Goal: Task Accomplishment & Management: Complete application form

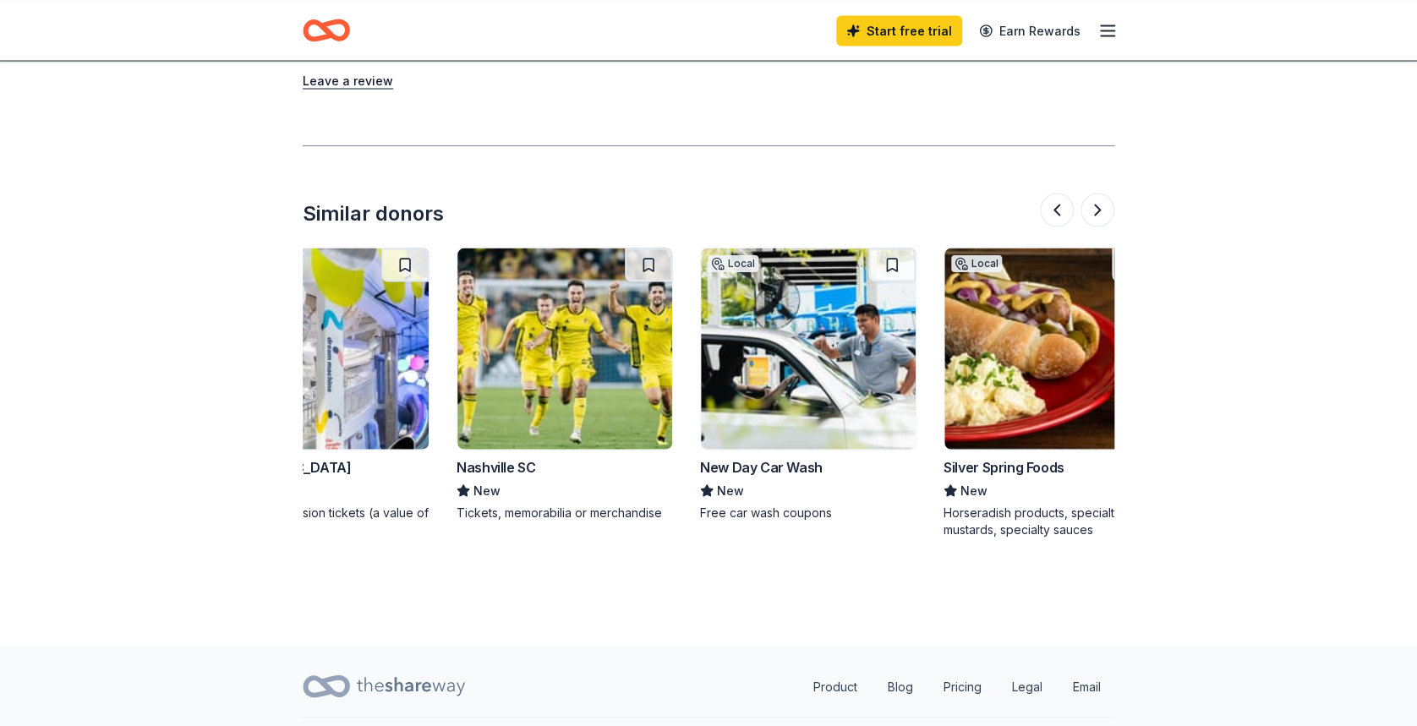
scroll to position [0, 329]
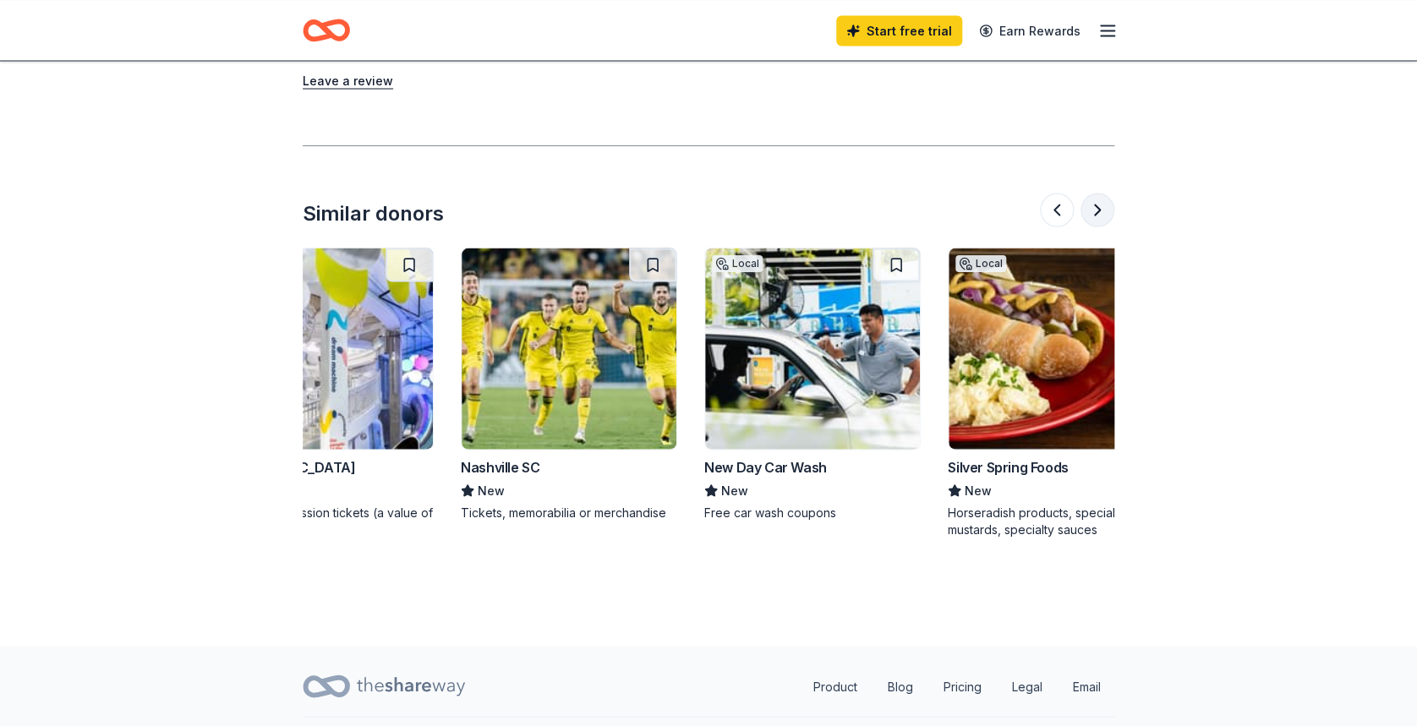
click at [1103, 193] on button at bounding box center [1098, 210] width 34 height 34
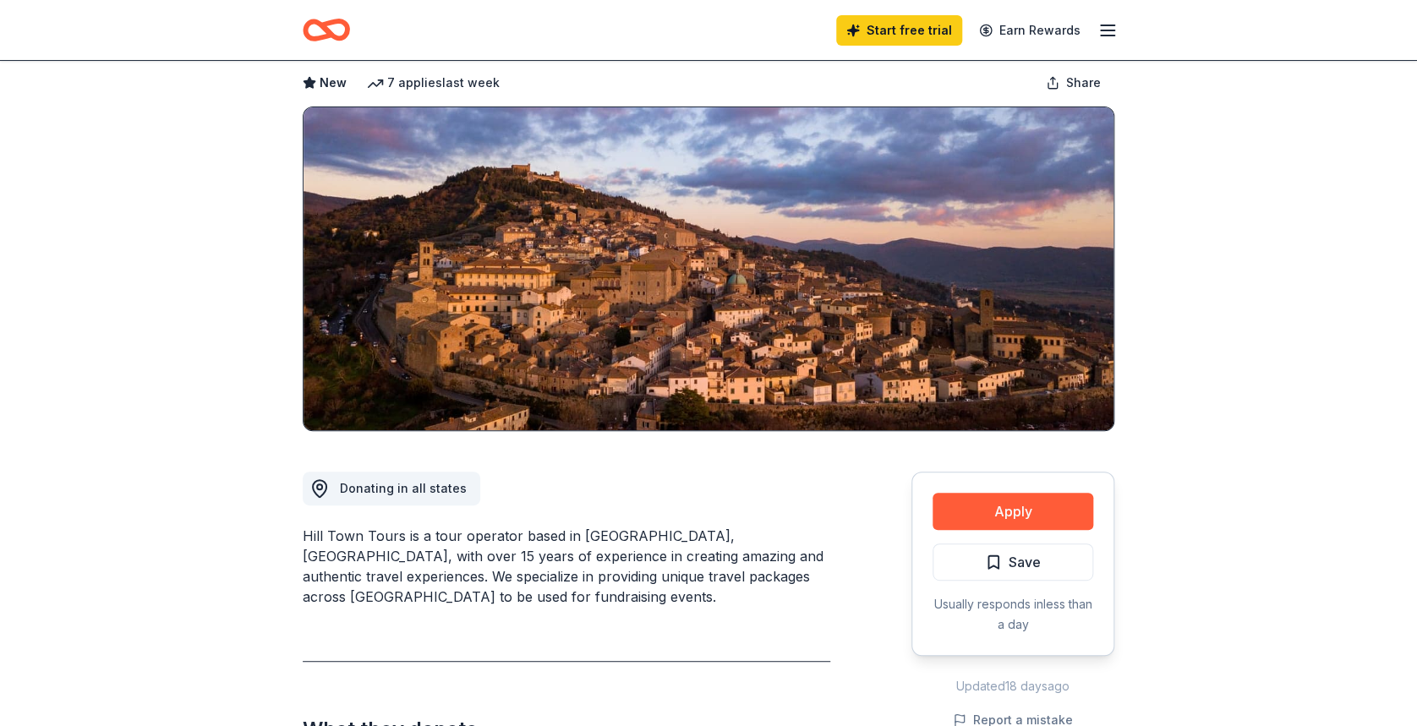
scroll to position [0, 0]
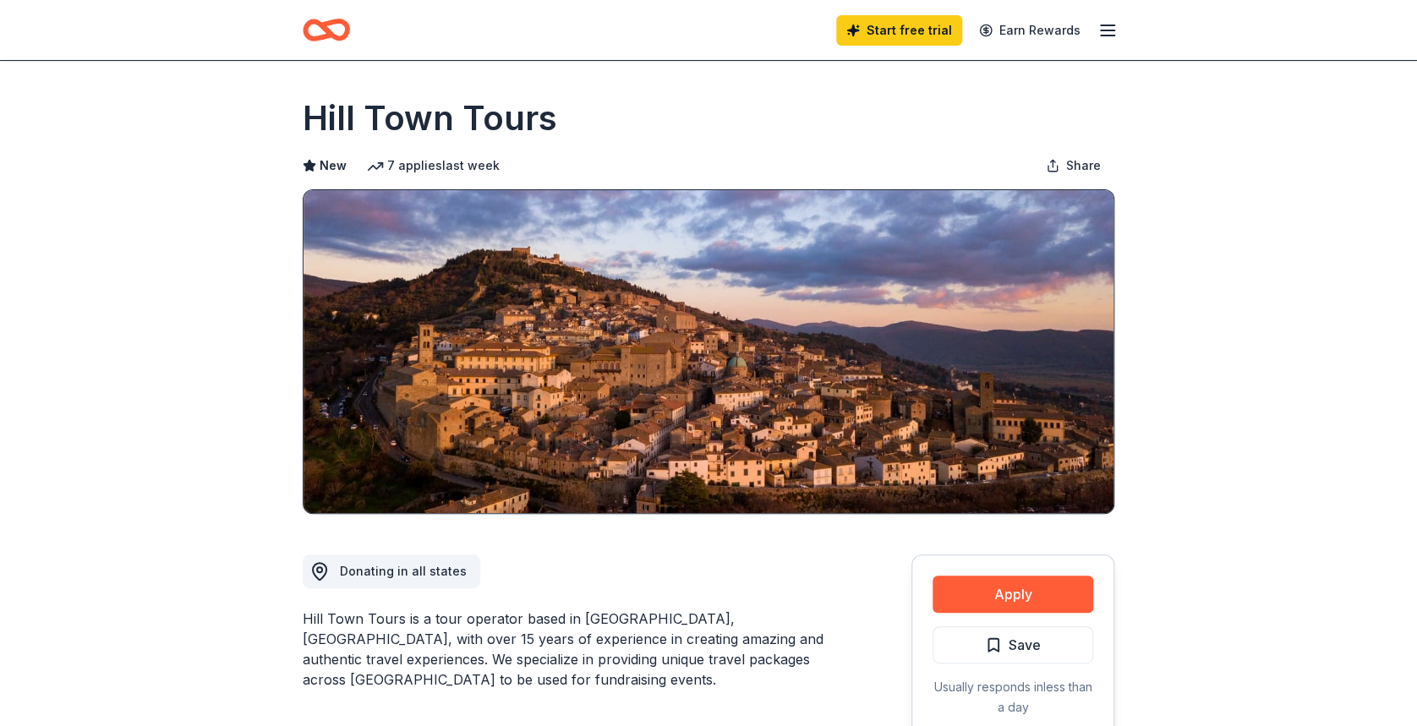
click at [1108, 36] on line "button" at bounding box center [1108, 36] width 14 height 0
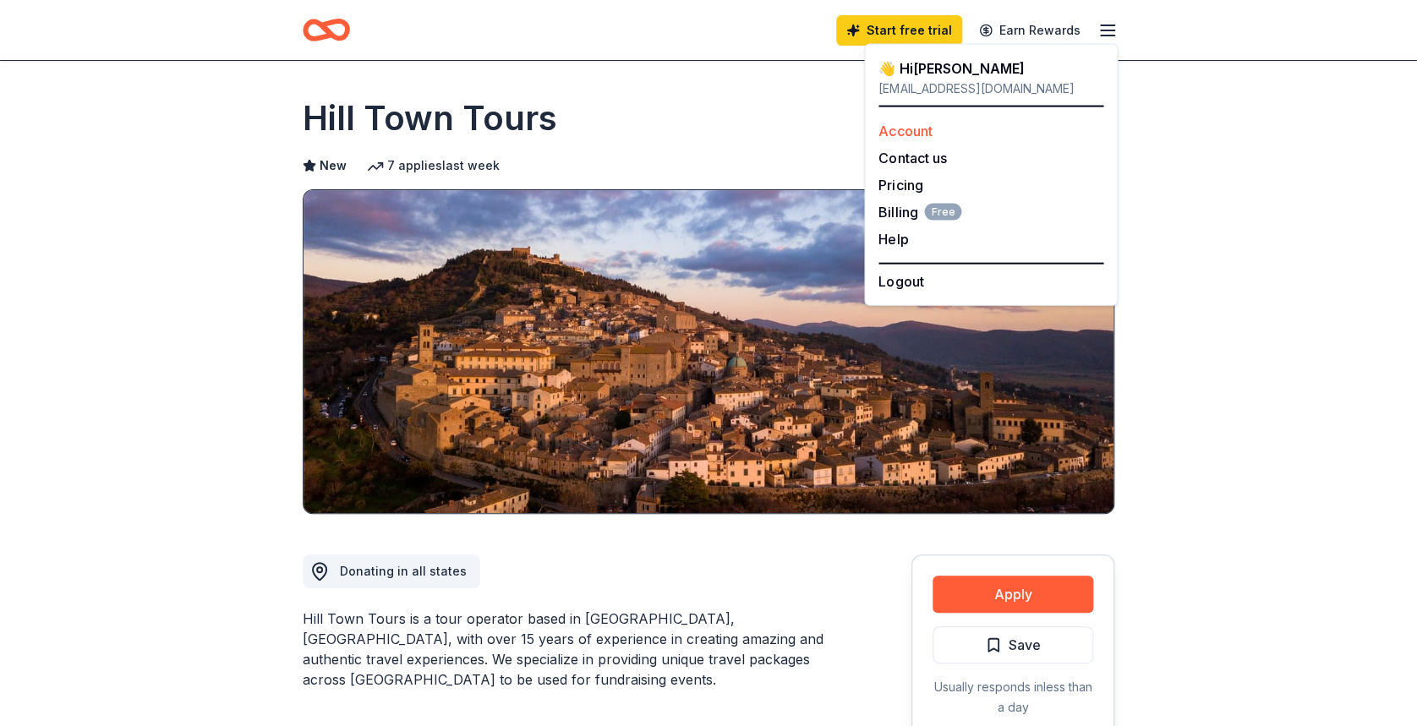
click at [918, 136] on link "Account" at bounding box center [904, 131] width 53 height 17
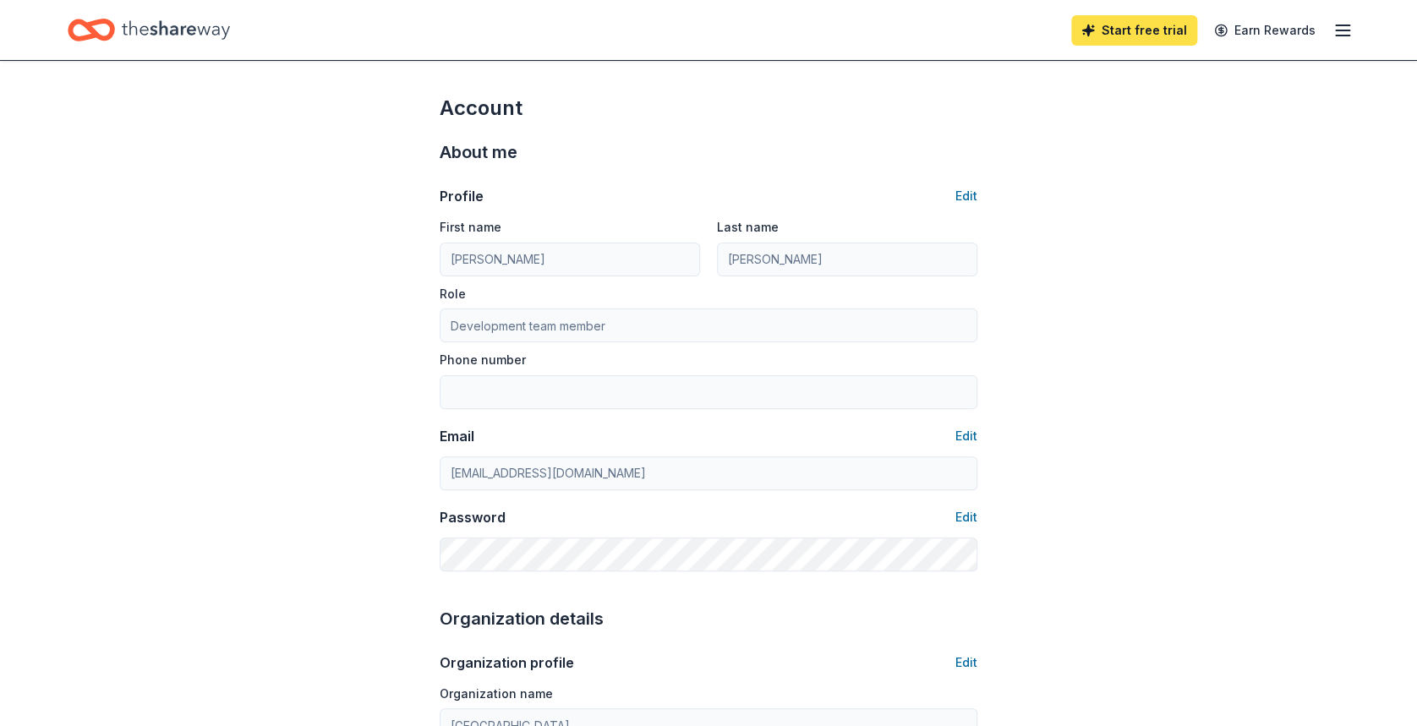
click at [1131, 39] on link "Start free trial" at bounding box center [1134, 30] width 126 height 30
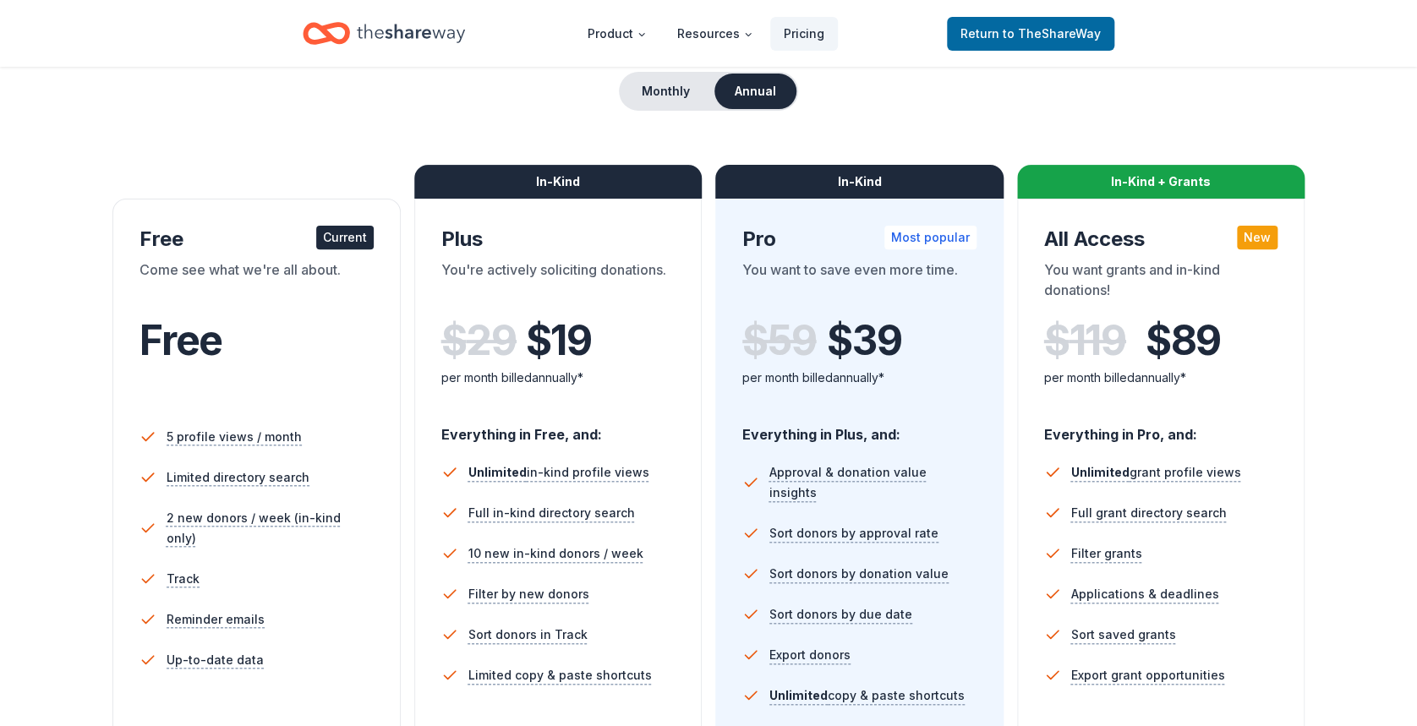
scroll to position [90, 0]
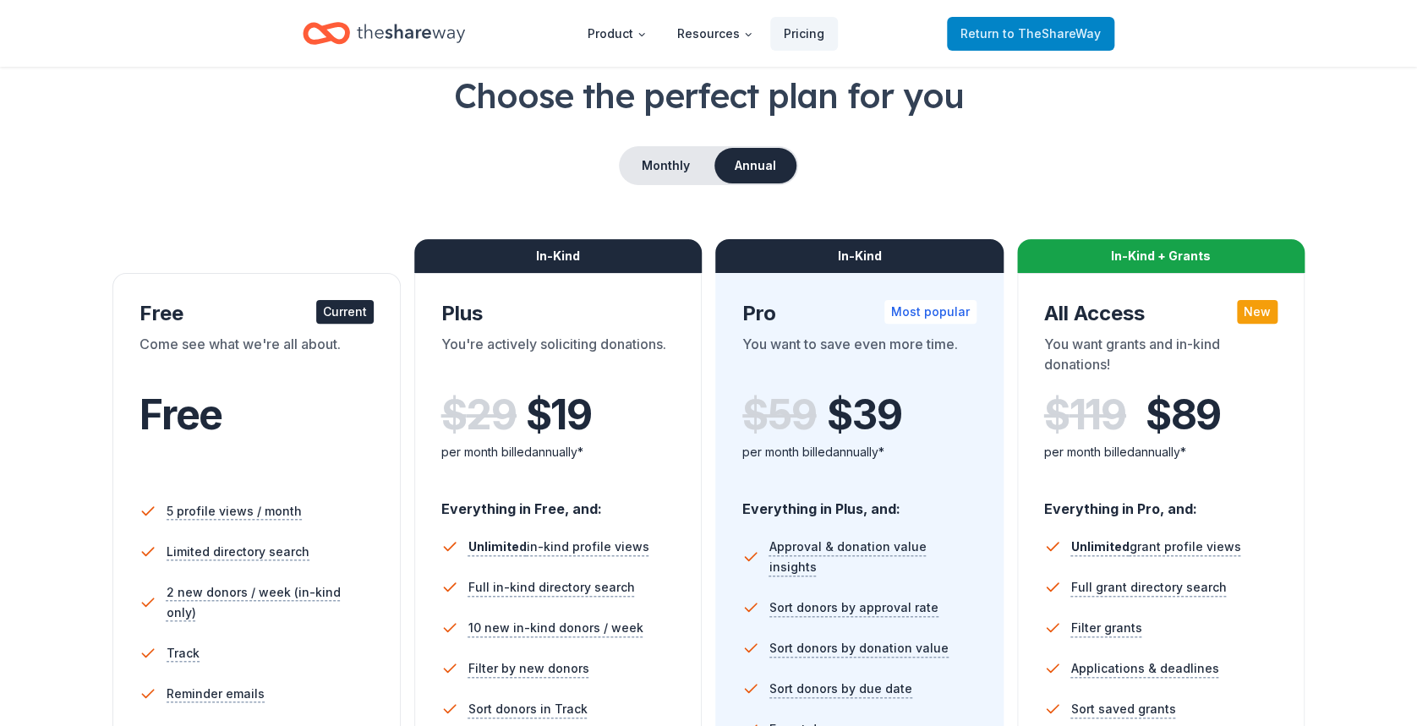
click at [1062, 25] on span "Return to TheShareWay" at bounding box center [1030, 34] width 140 height 20
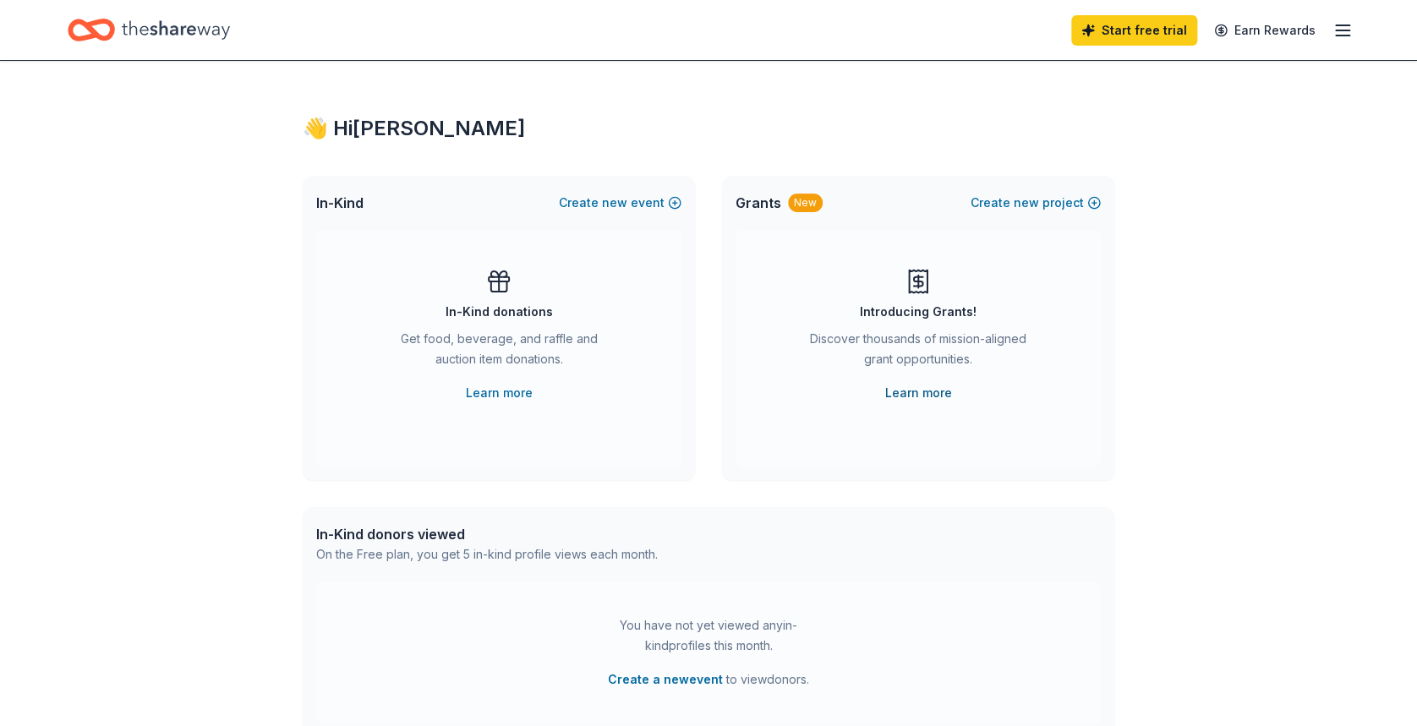
click at [903, 391] on link "Learn more" at bounding box center [918, 393] width 67 height 20
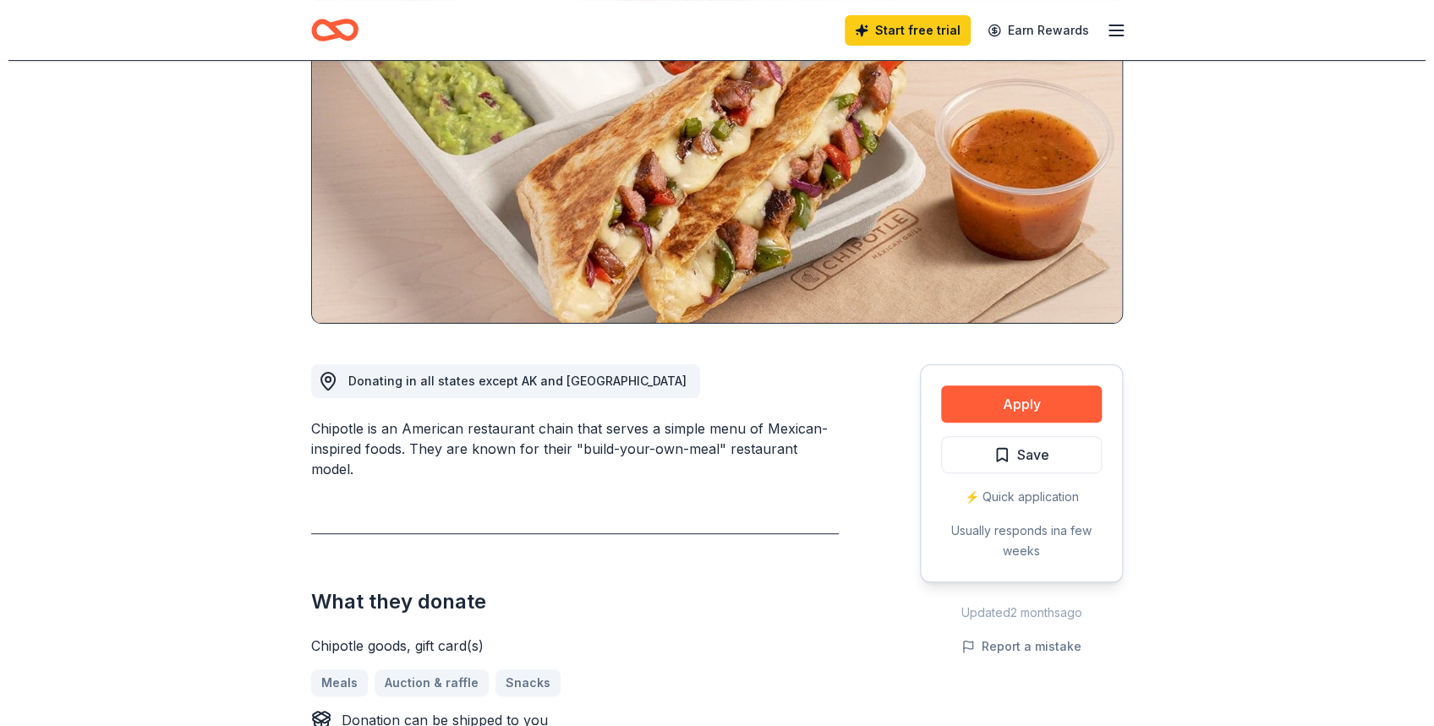
scroll to position [191, 0]
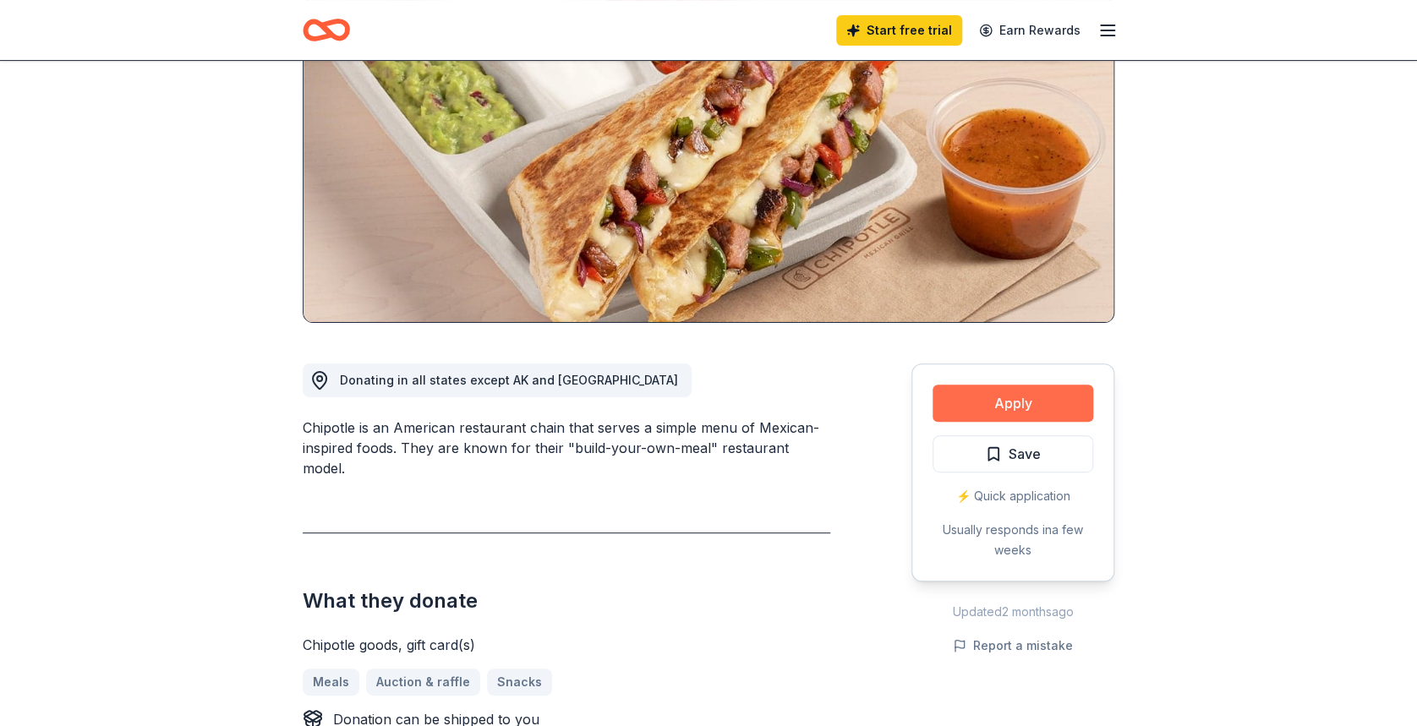
click at [979, 409] on button "Apply" at bounding box center [1013, 403] width 161 height 37
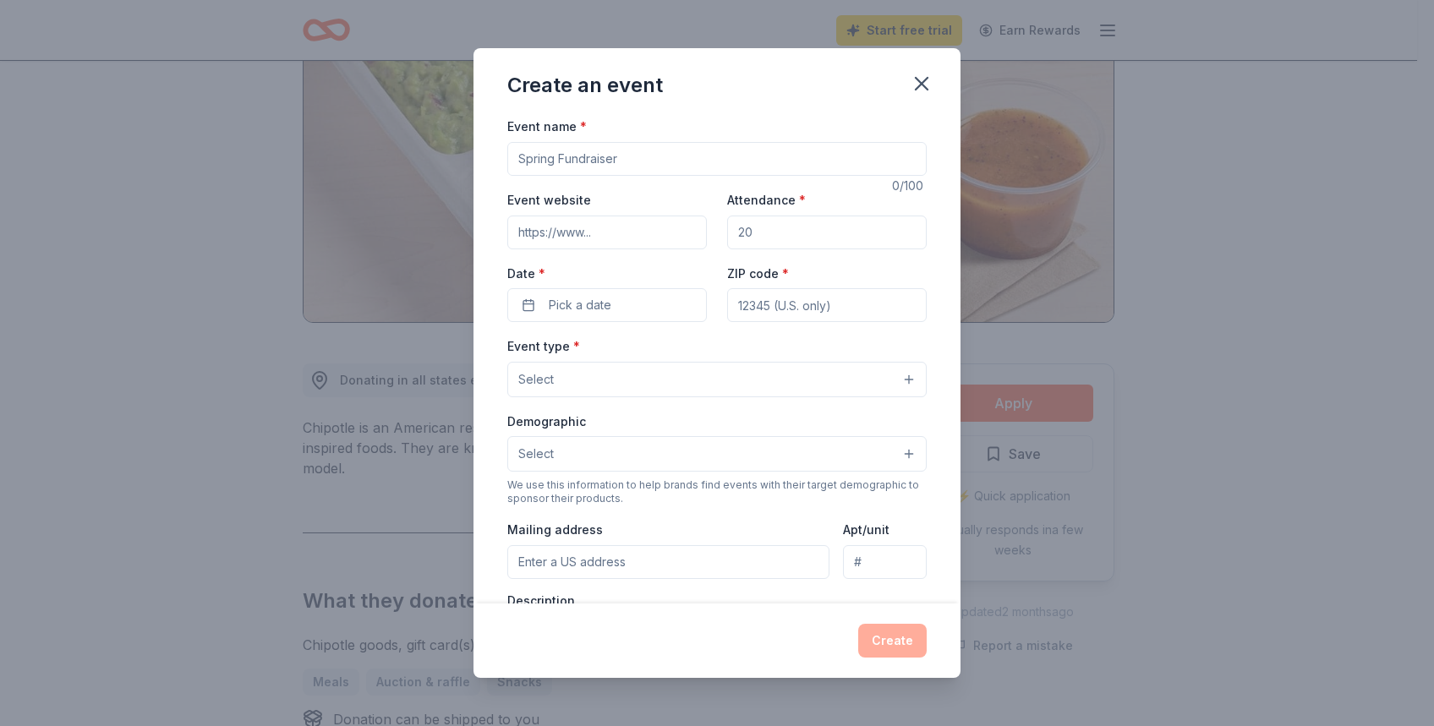
drag, startPoint x: 729, startPoint y: 153, endPoint x: 519, endPoint y: 167, distance: 210.2
click at [519, 167] on input "Event name *" at bounding box center [716, 159] width 419 height 34
click at [649, 161] on input "Event name *" at bounding box center [716, 159] width 419 height 34
click at [669, 158] on input "Event name *" at bounding box center [716, 159] width 419 height 34
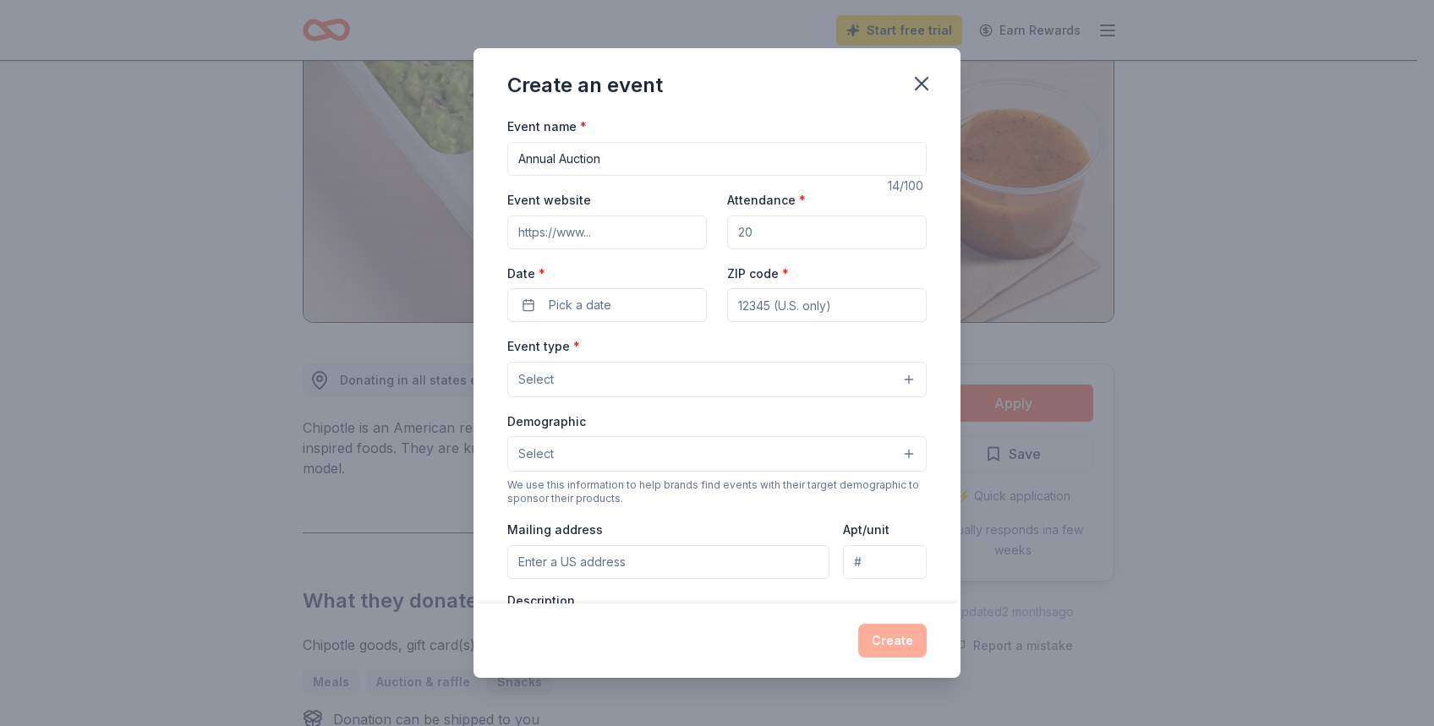
type input "Annual Auction"
click at [622, 238] on input "Event website" at bounding box center [607, 233] width 200 height 34
drag, startPoint x: 663, startPoint y: 229, endPoint x: 507, endPoint y: 233, distance: 155.6
click at [507, 233] on input "www.stratfordfriends.org" at bounding box center [607, 233] width 200 height 34
type input "\"
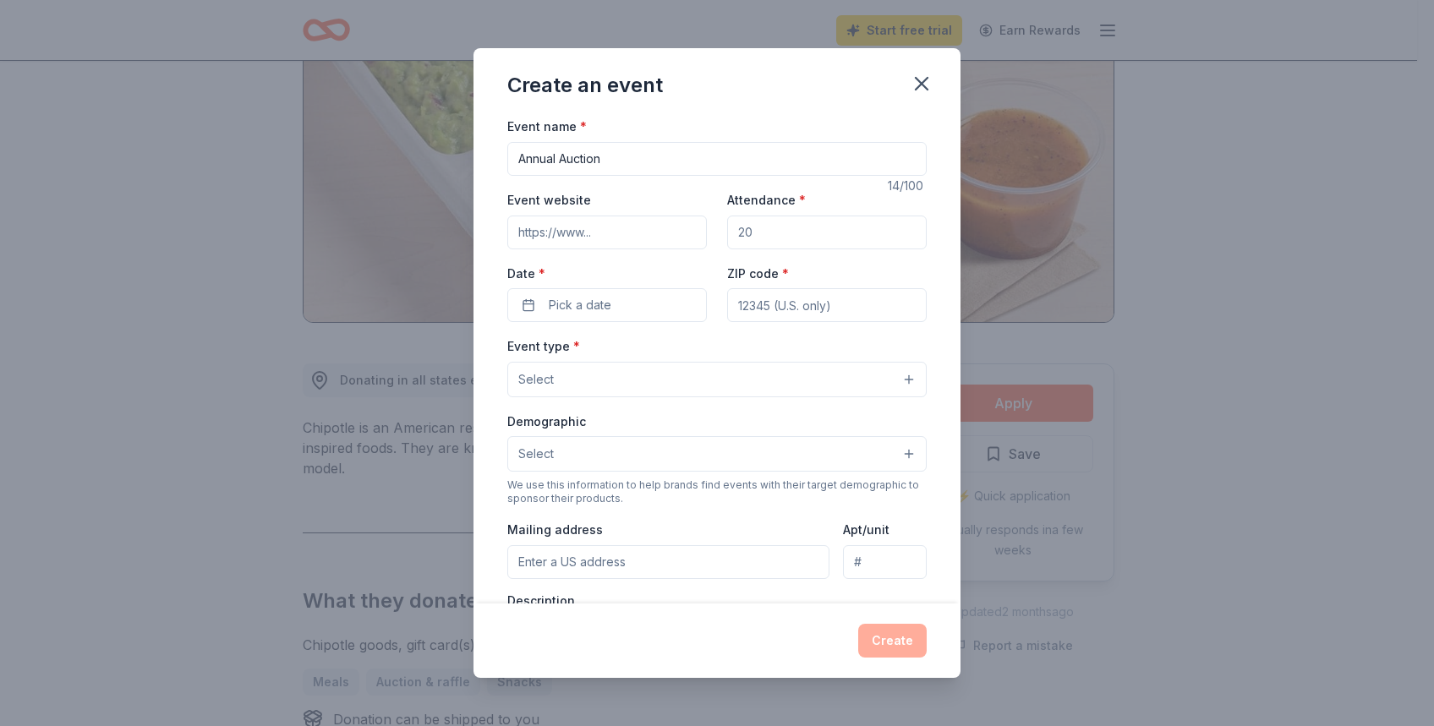
paste input "https://www.stratfordfriends.org/apps/pages/auction"
type input "https://www.stratfordfriends.org/apps/pages/auction"
click at [784, 232] on input "Attendance *" at bounding box center [827, 233] width 200 height 34
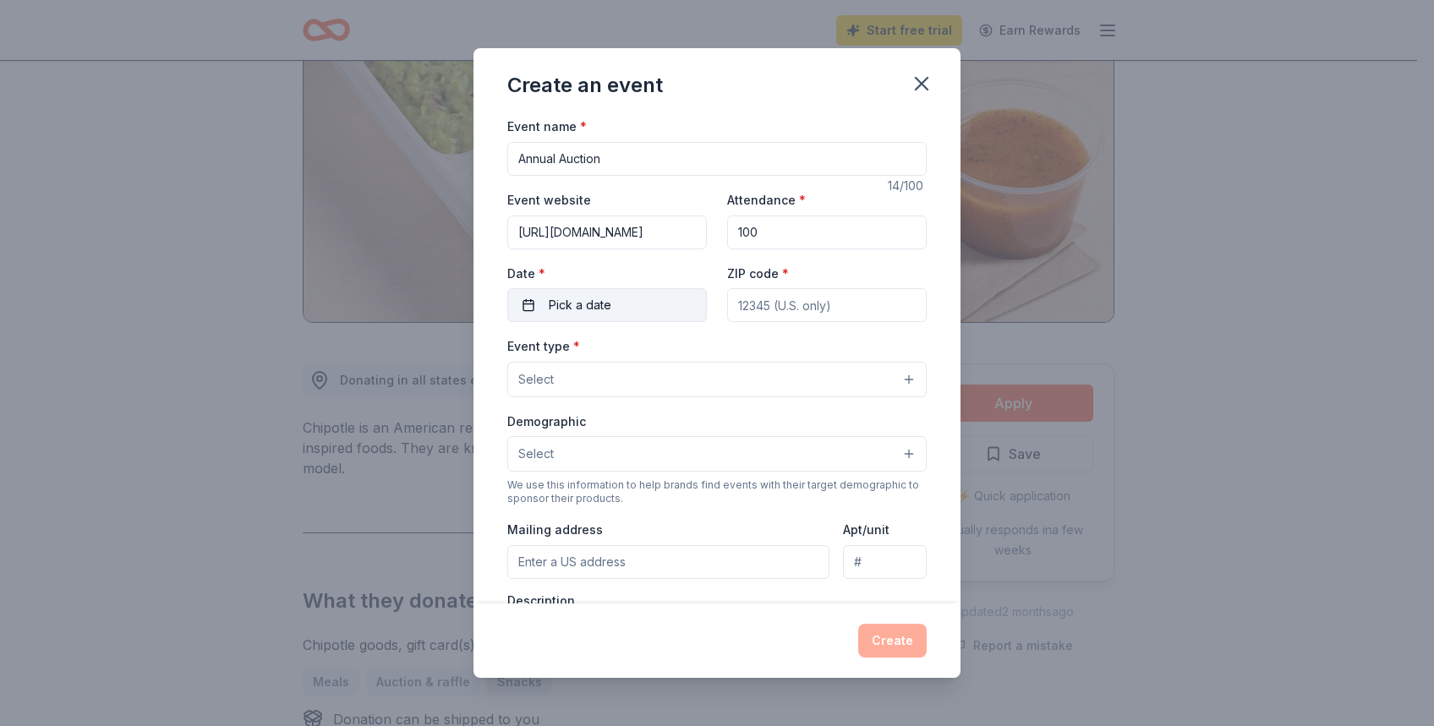
type input "100"
click at [627, 298] on button "Pick a date" at bounding box center [607, 305] width 200 height 34
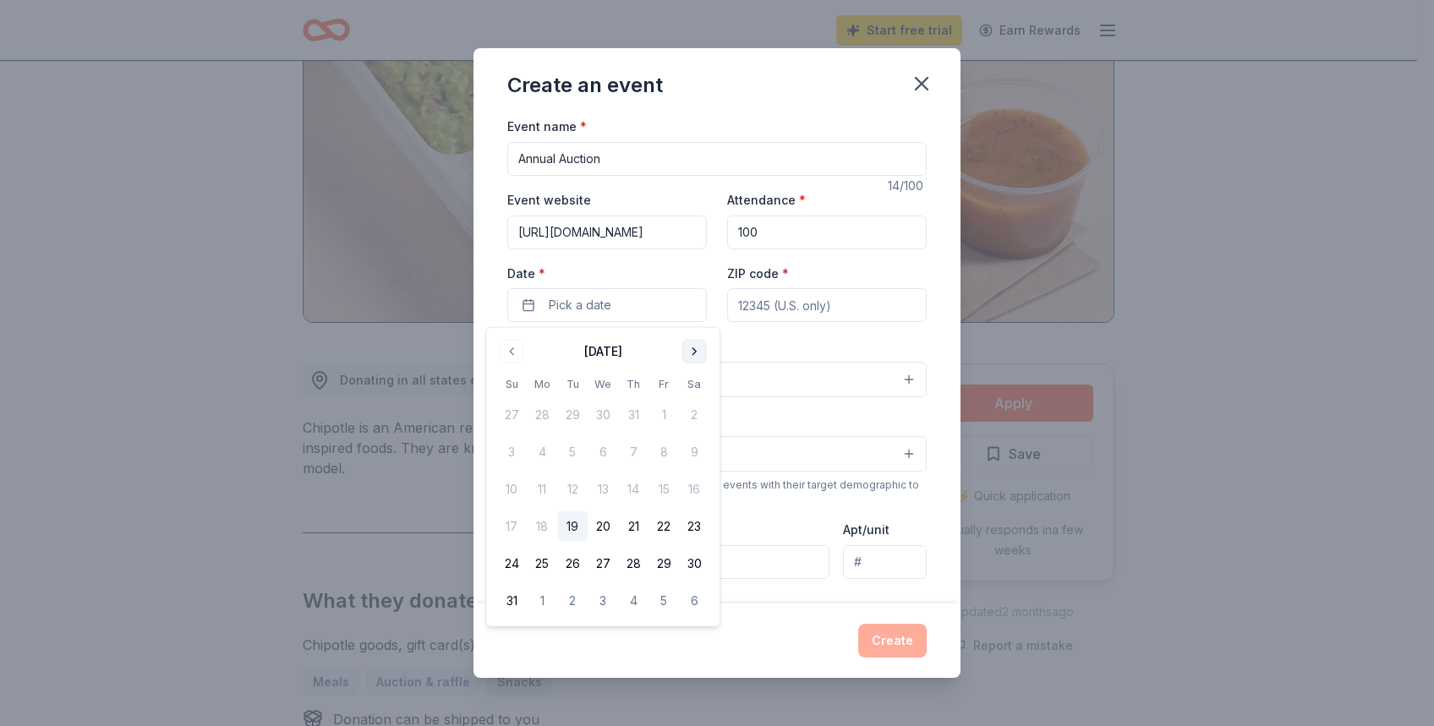
click at [687, 353] on button "Go to next month" at bounding box center [694, 352] width 24 height 24
click at [633, 452] on button "6" at bounding box center [633, 452] width 30 height 30
click at [731, 298] on input "ZIP code *" at bounding box center [827, 305] width 200 height 34
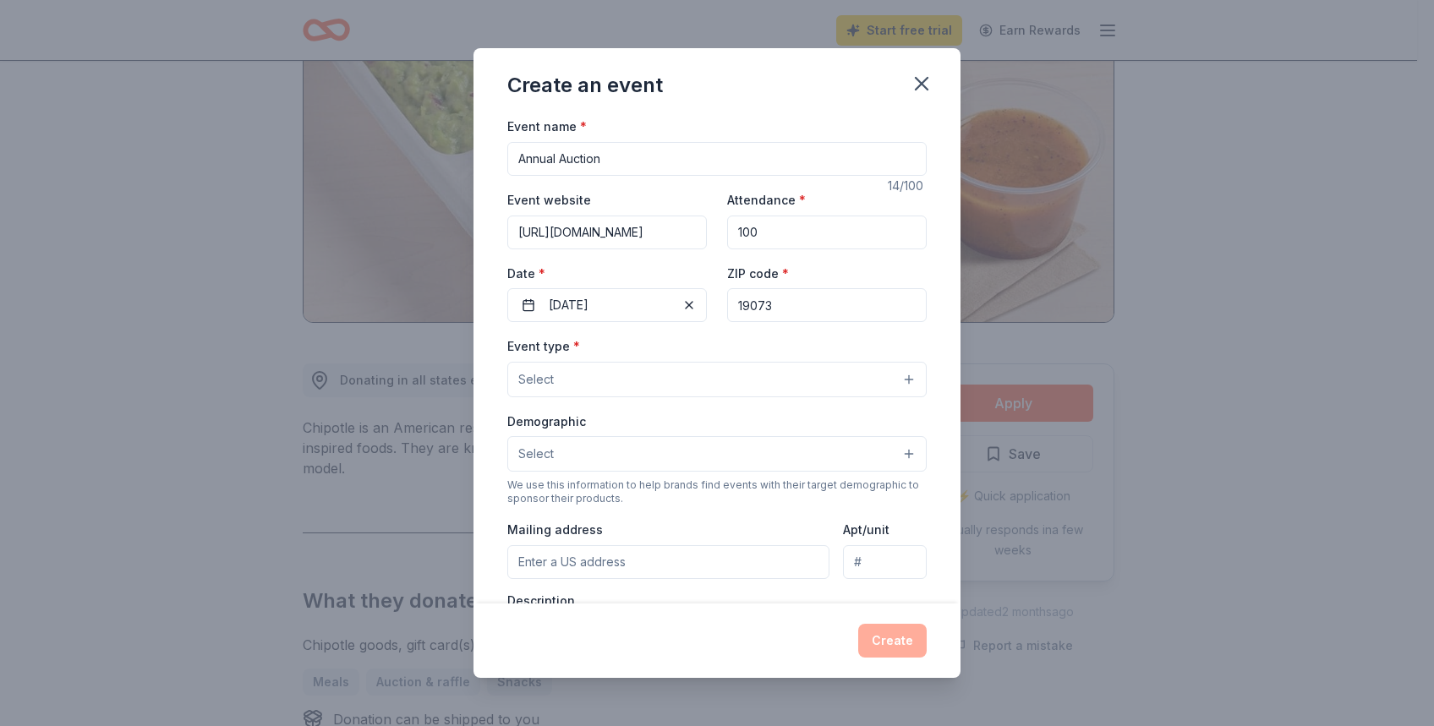
type input "19073"
click at [659, 372] on button "Select" at bounding box center [716, 380] width 419 height 36
click at [635, 385] on button "Select" at bounding box center [716, 380] width 419 height 36
click at [712, 372] on button "Select" at bounding box center [716, 380] width 419 height 36
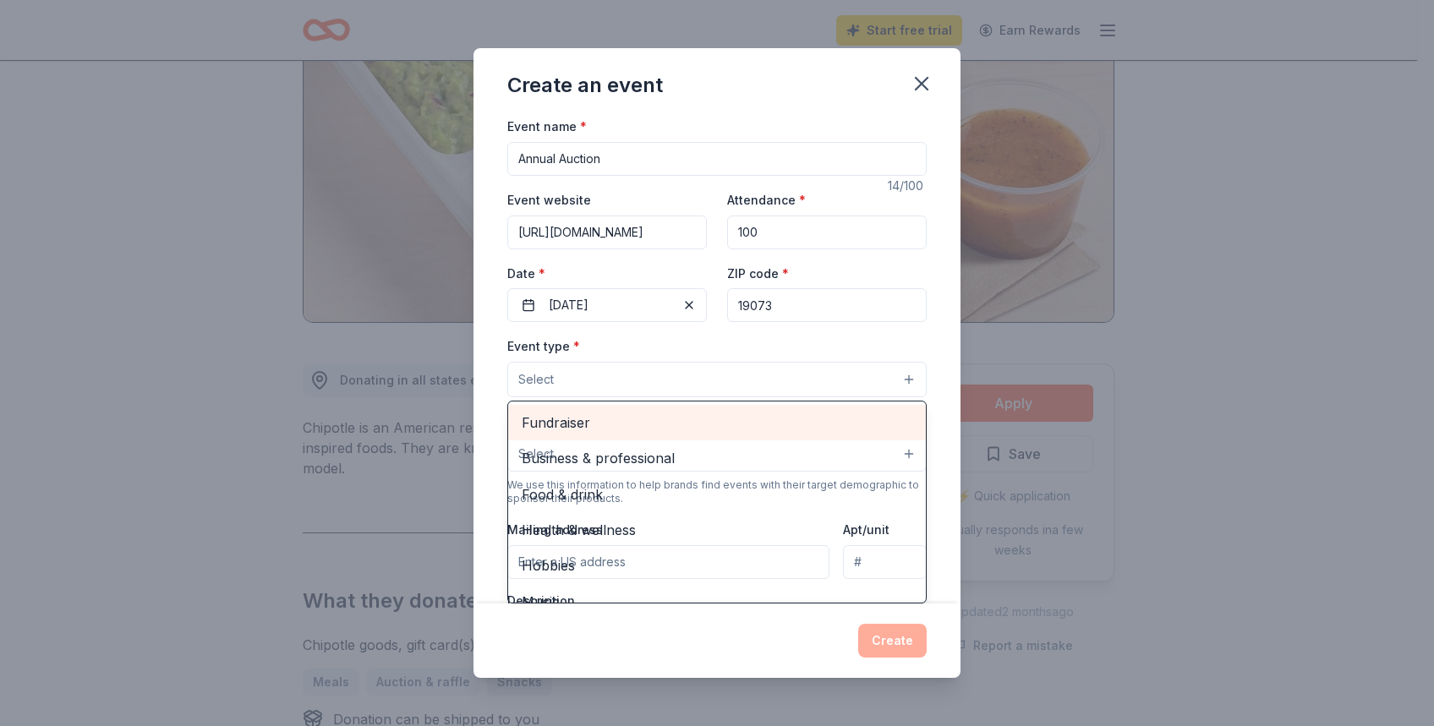
click at [636, 418] on span "Fundraiser" at bounding box center [717, 423] width 391 height 22
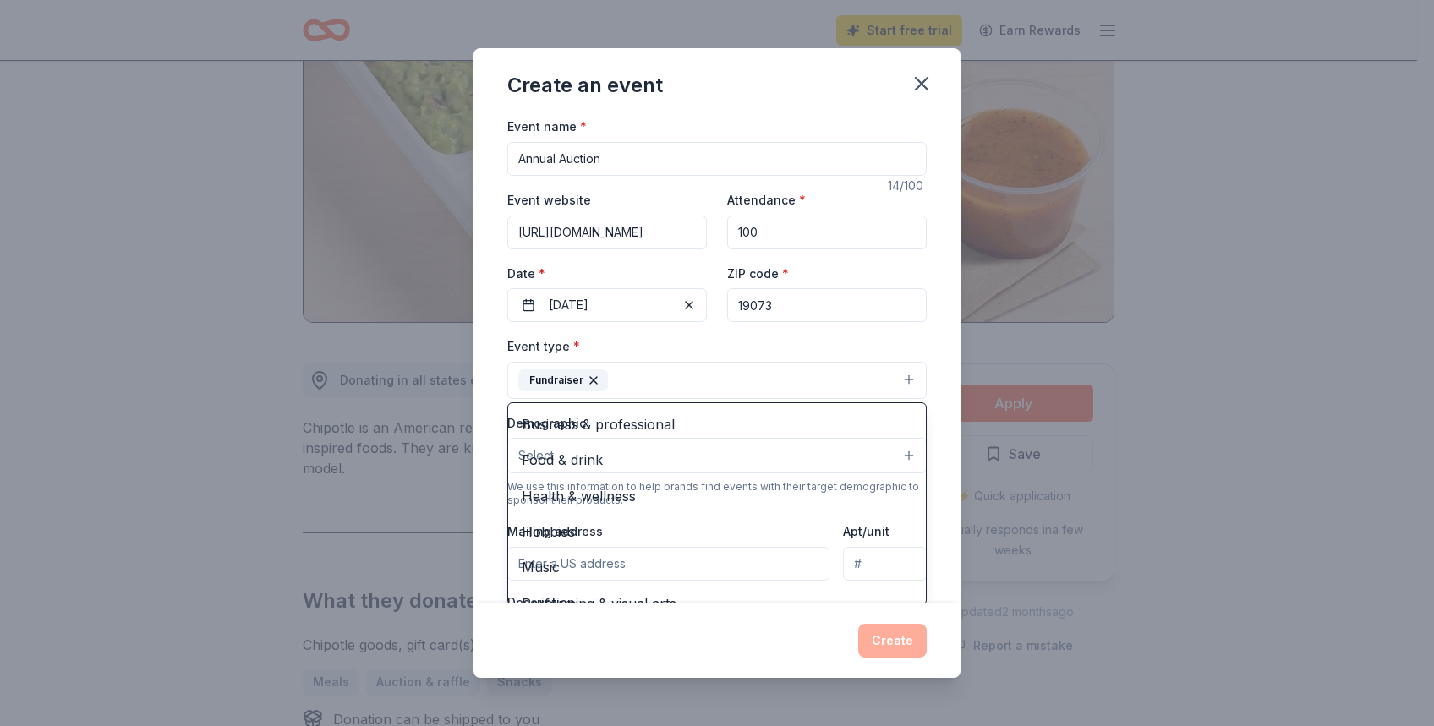
click at [740, 377] on button "Fundraiser" at bounding box center [716, 380] width 419 height 37
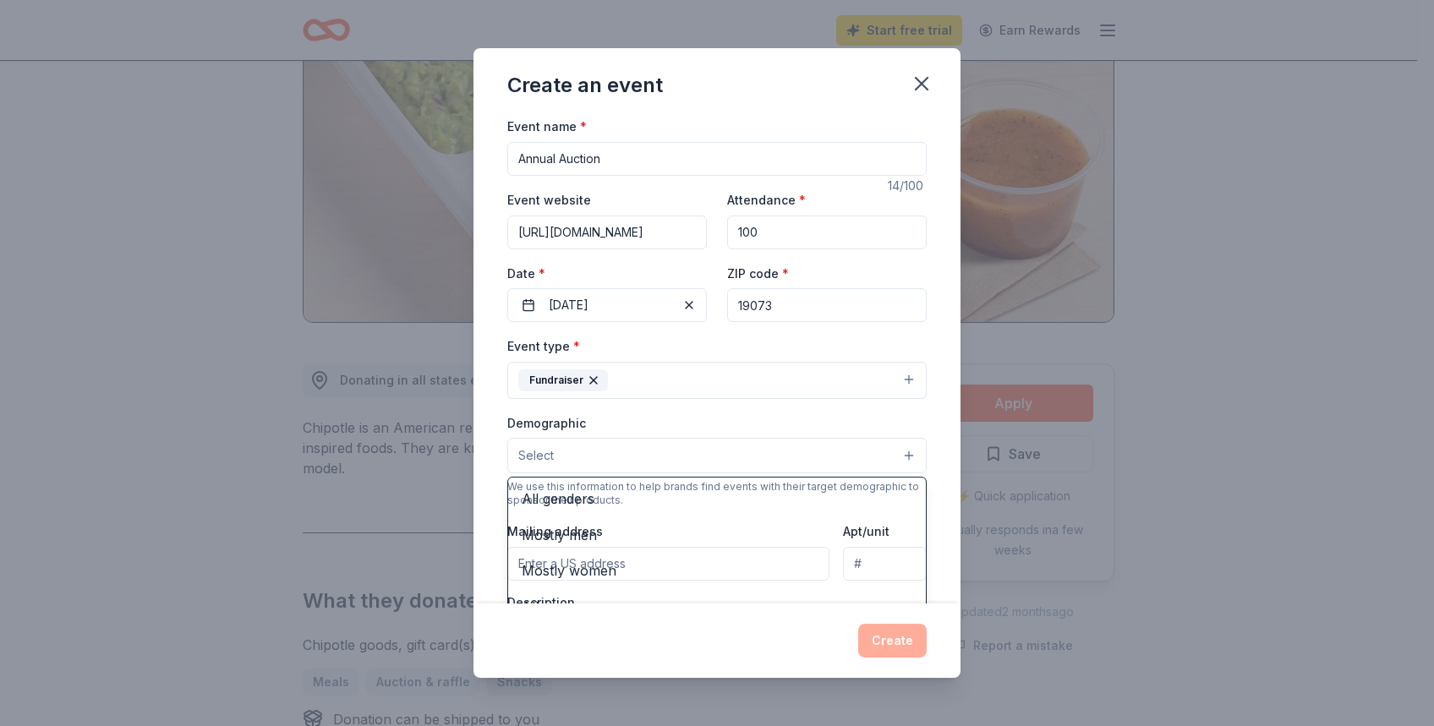
click at [670, 464] on button "Select" at bounding box center [716, 456] width 419 height 36
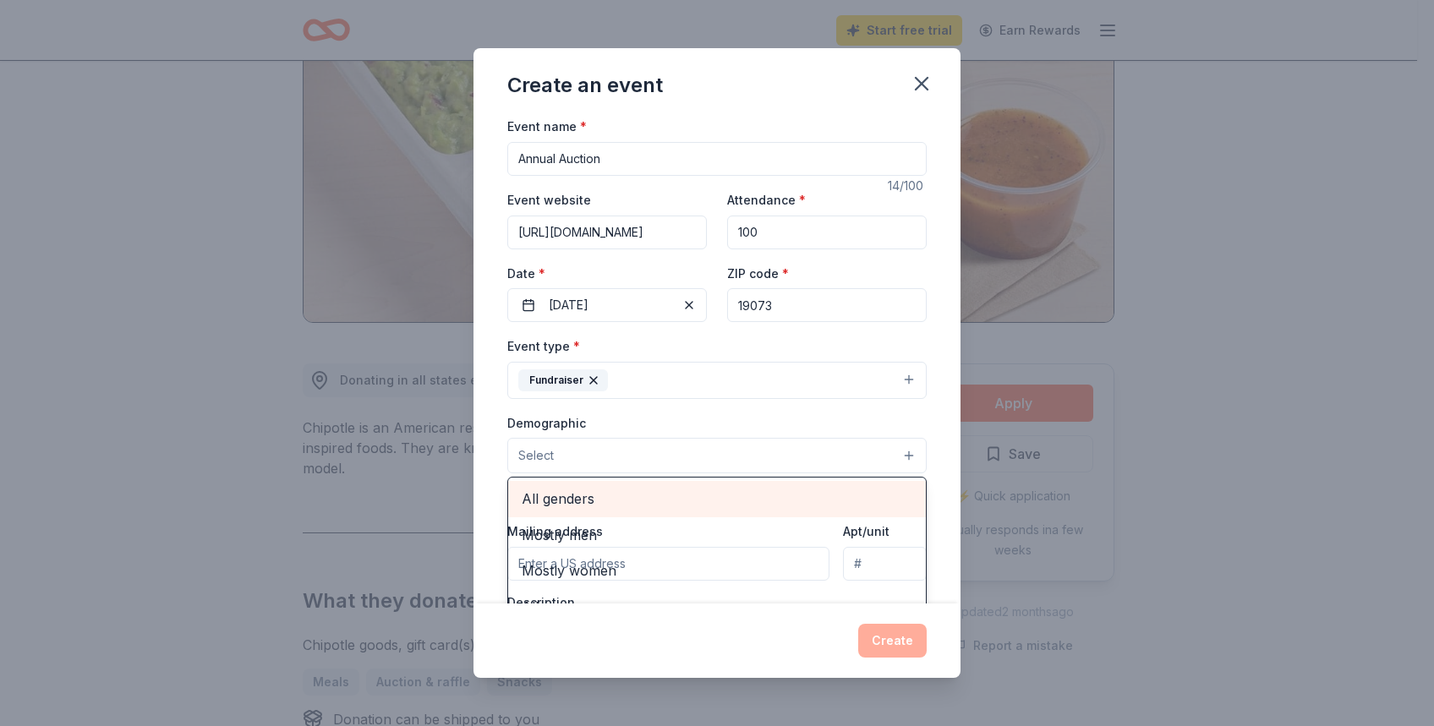
click at [668, 512] on div "All genders" at bounding box center [717, 499] width 418 height 36
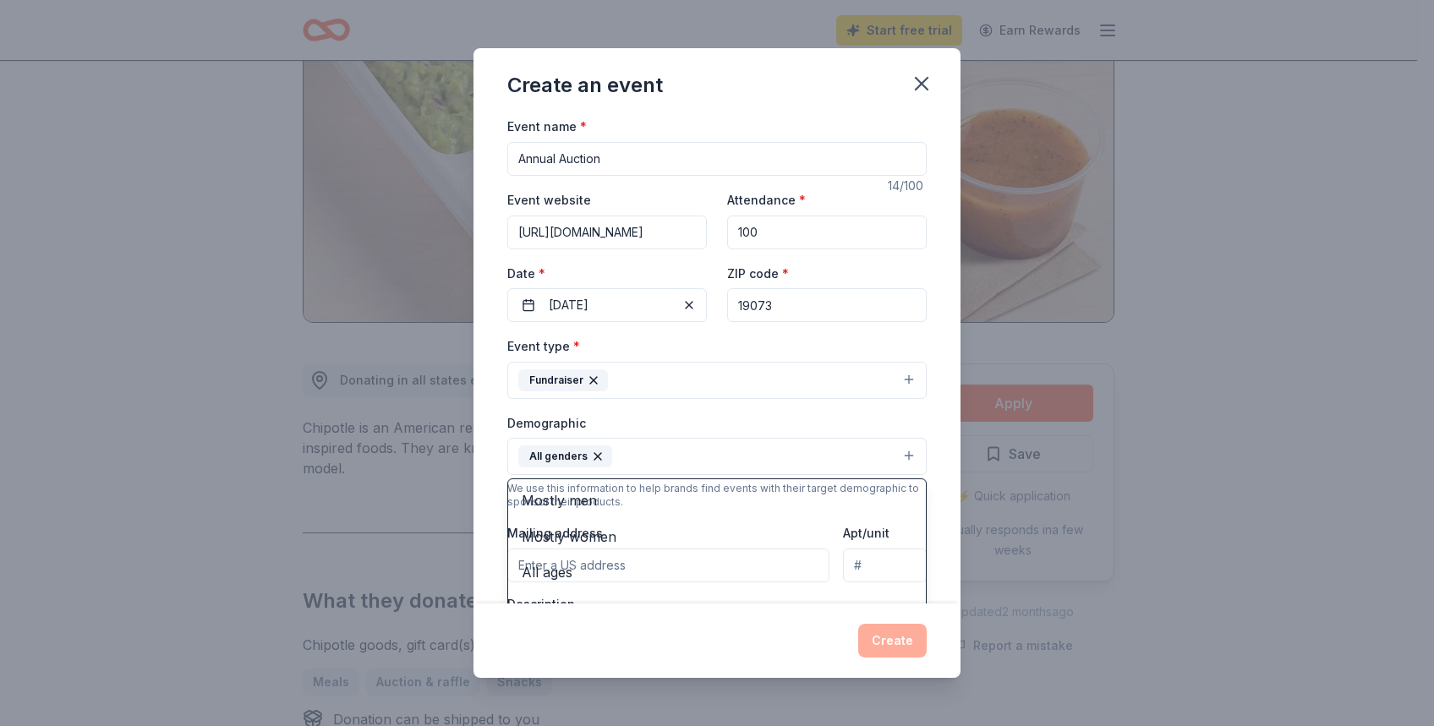
click at [750, 413] on div "Demographic All genders Mostly men Mostly women All ages 0-10 yrs 10-20 yrs 20-…" at bounding box center [716, 444] width 419 height 63
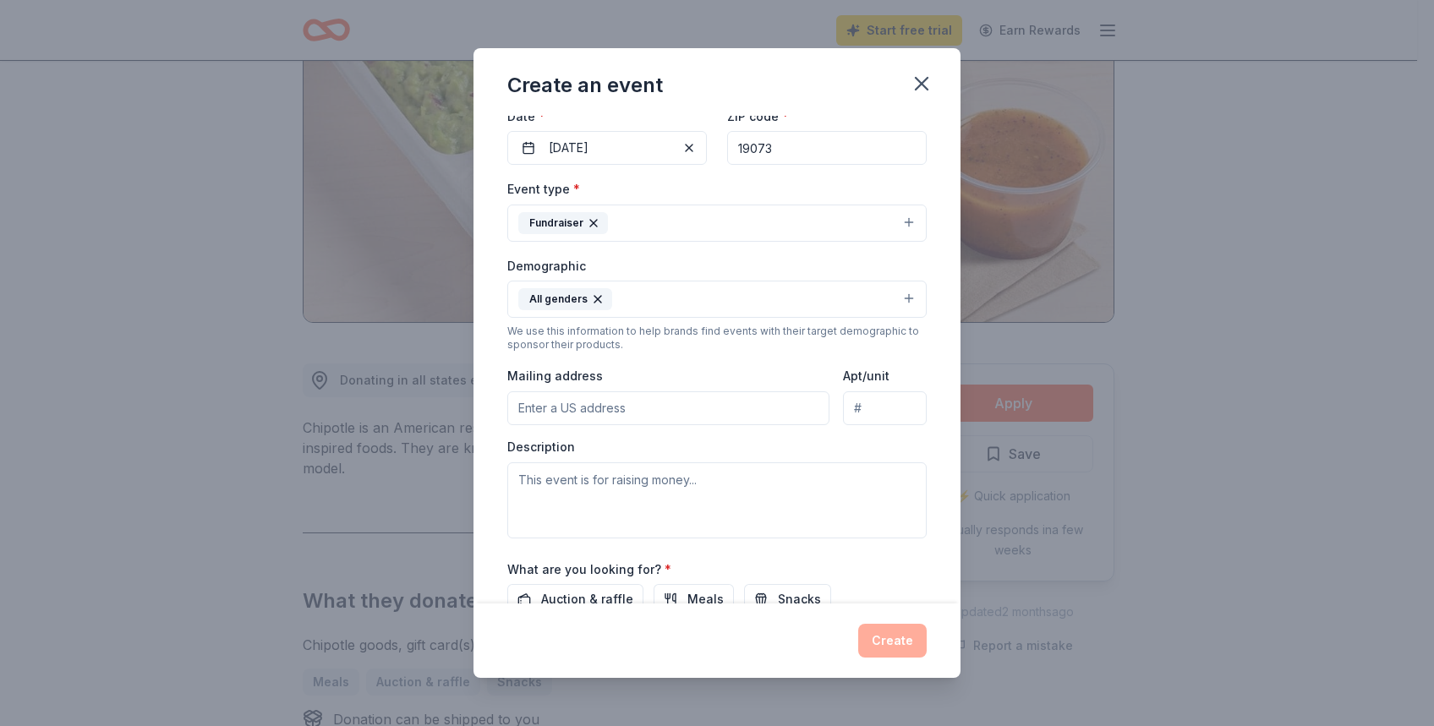
scroll to position [237, 0]
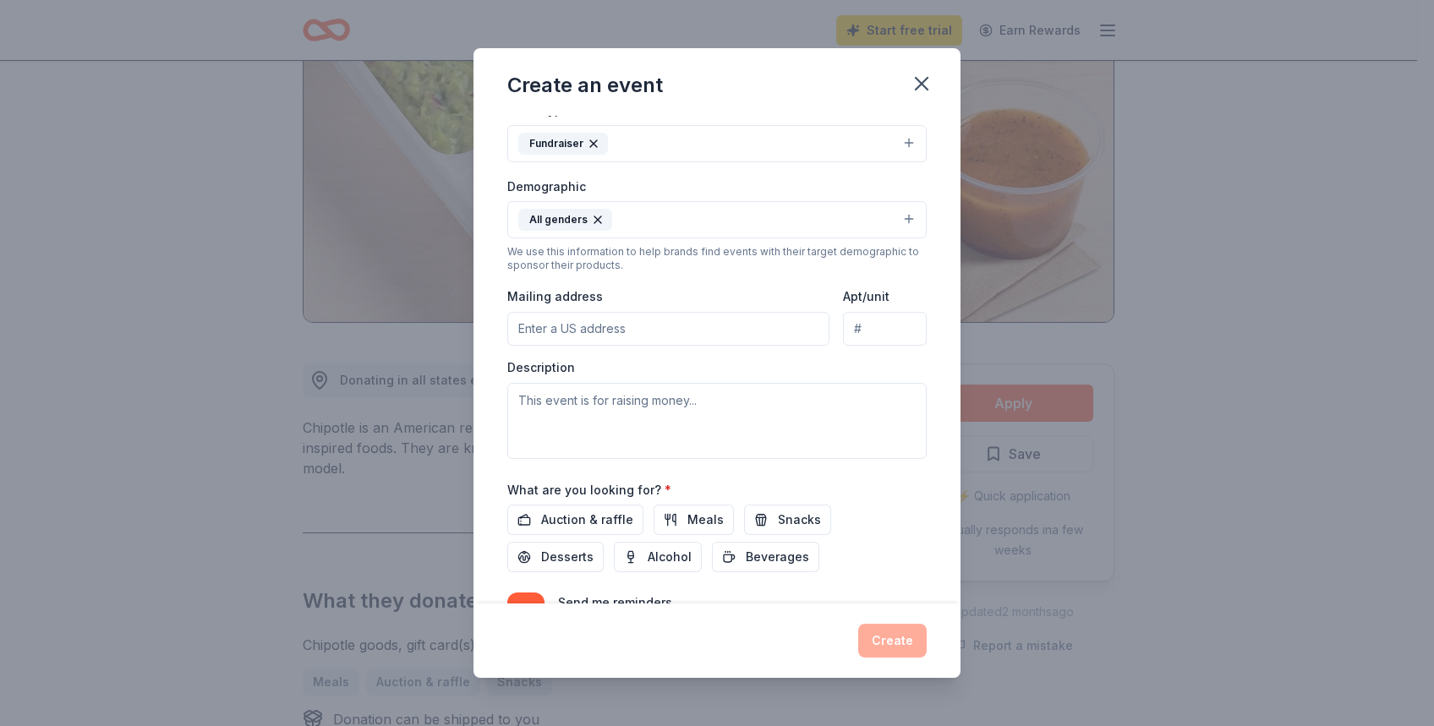
click at [685, 214] on button "All genders" at bounding box center [716, 219] width 419 height 37
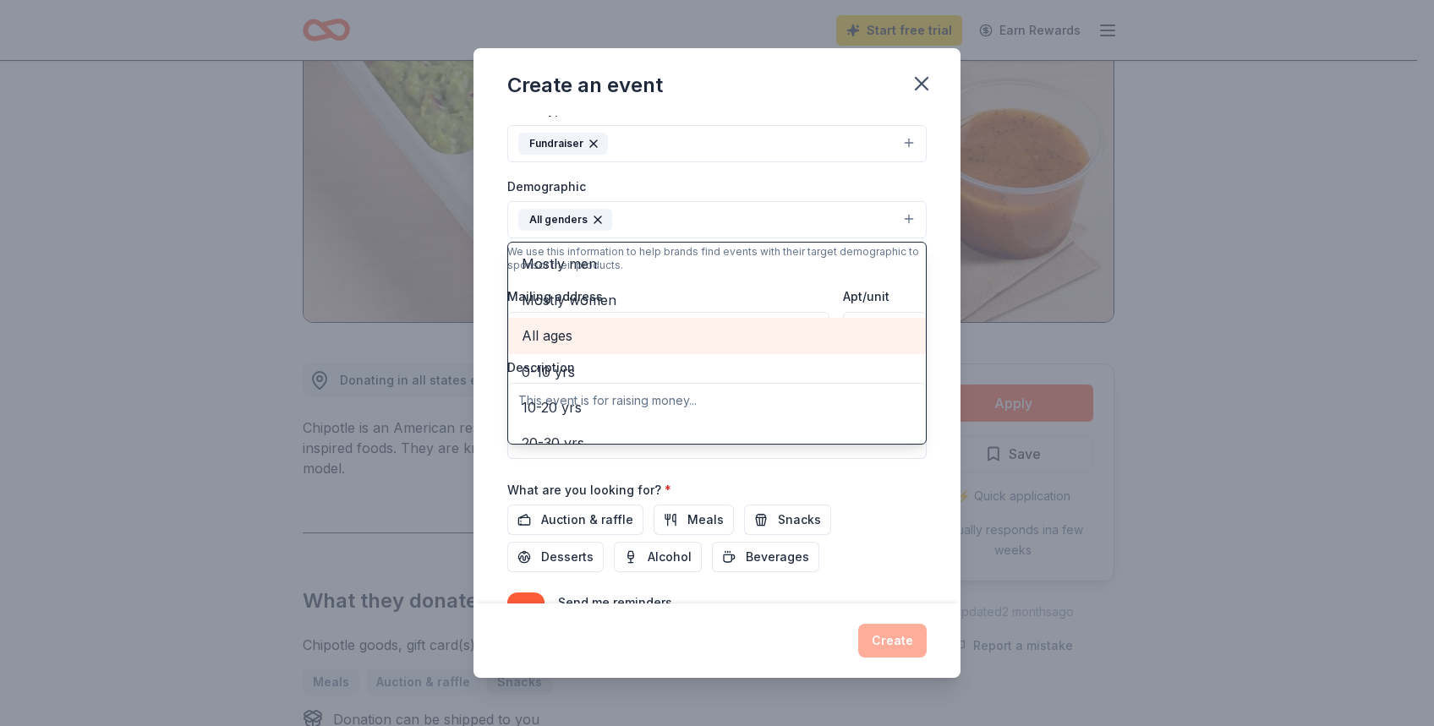
click at [685, 214] on button "All genders" at bounding box center [716, 219] width 419 height 37
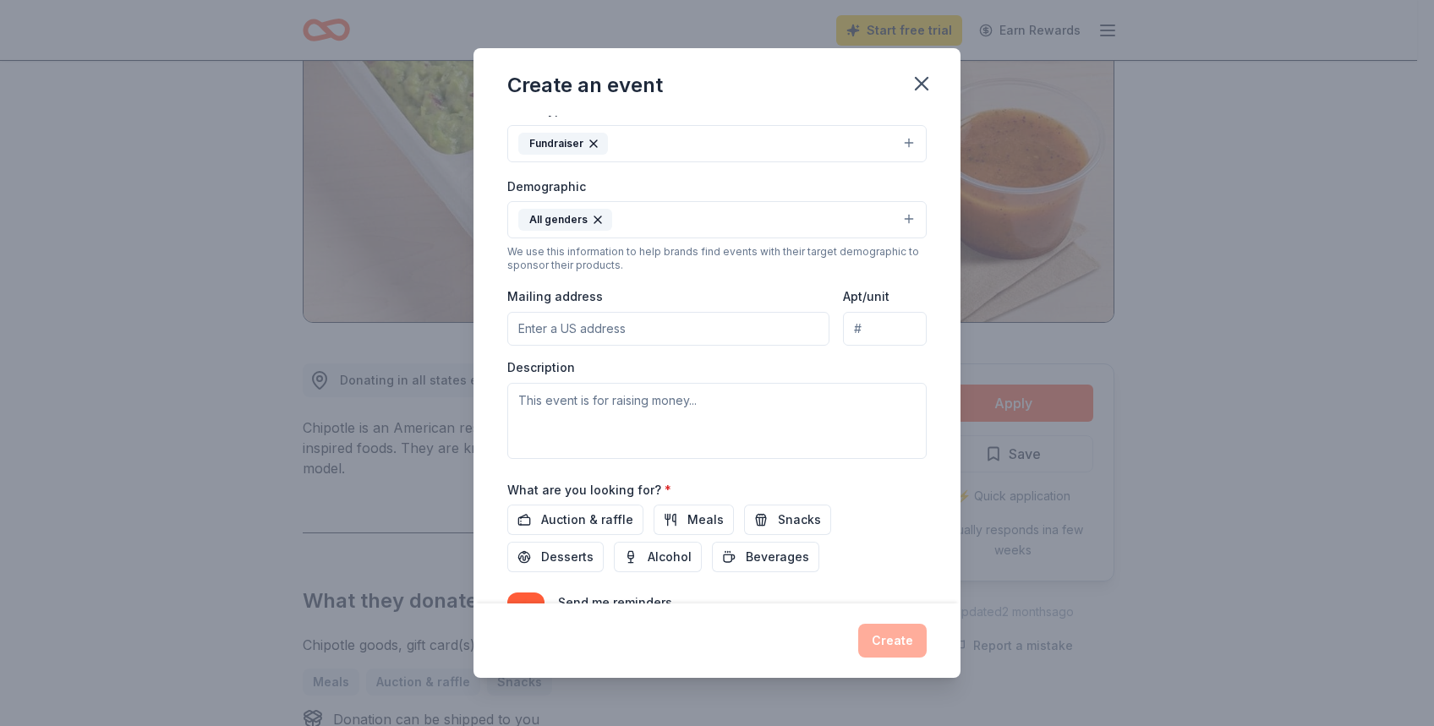
click at [693, 333] on input "Mailing address" at bounding box center [668, 329] width 322 height 34
type input "2 Bishop Hollow Road"
type input "Stratford Friends School"
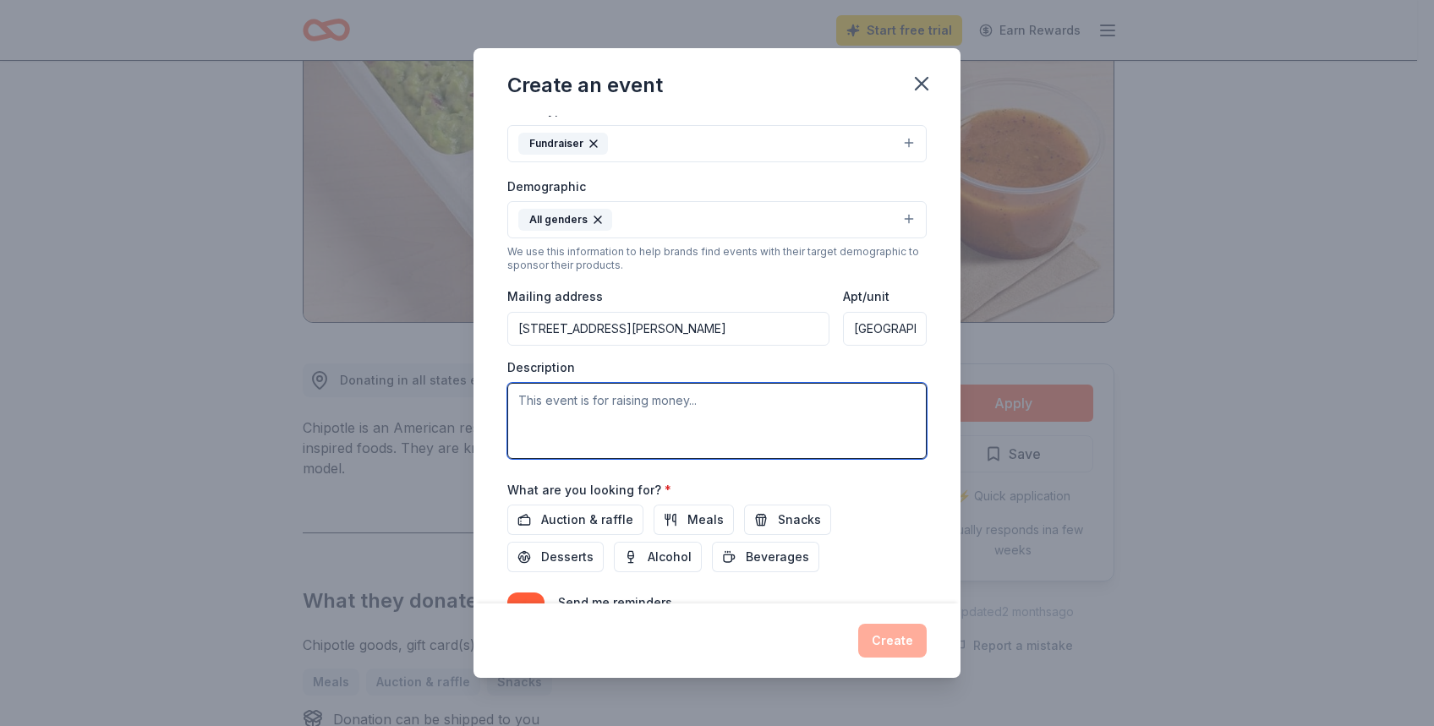
click at [807, 407] on textarea at bounding box center [716, 421] width 419 height 76
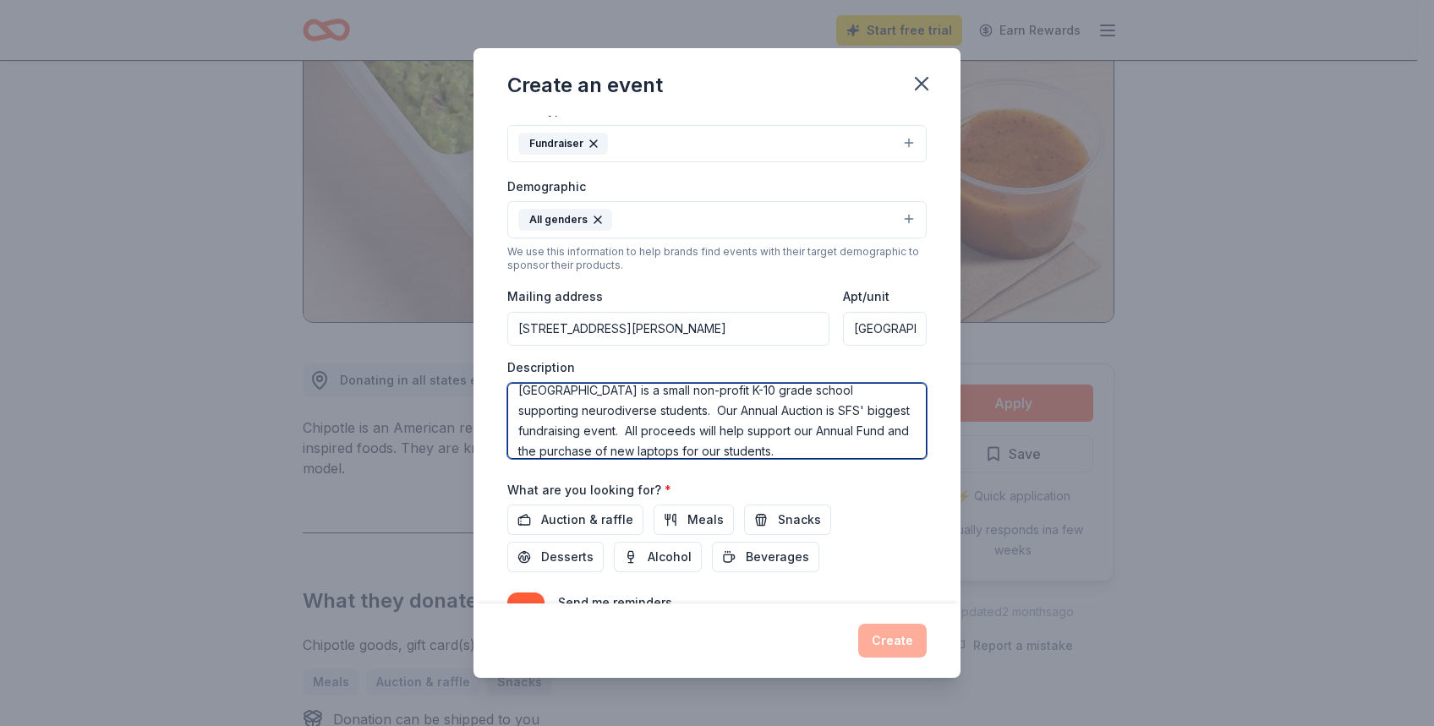
scroll to position [20, 0]
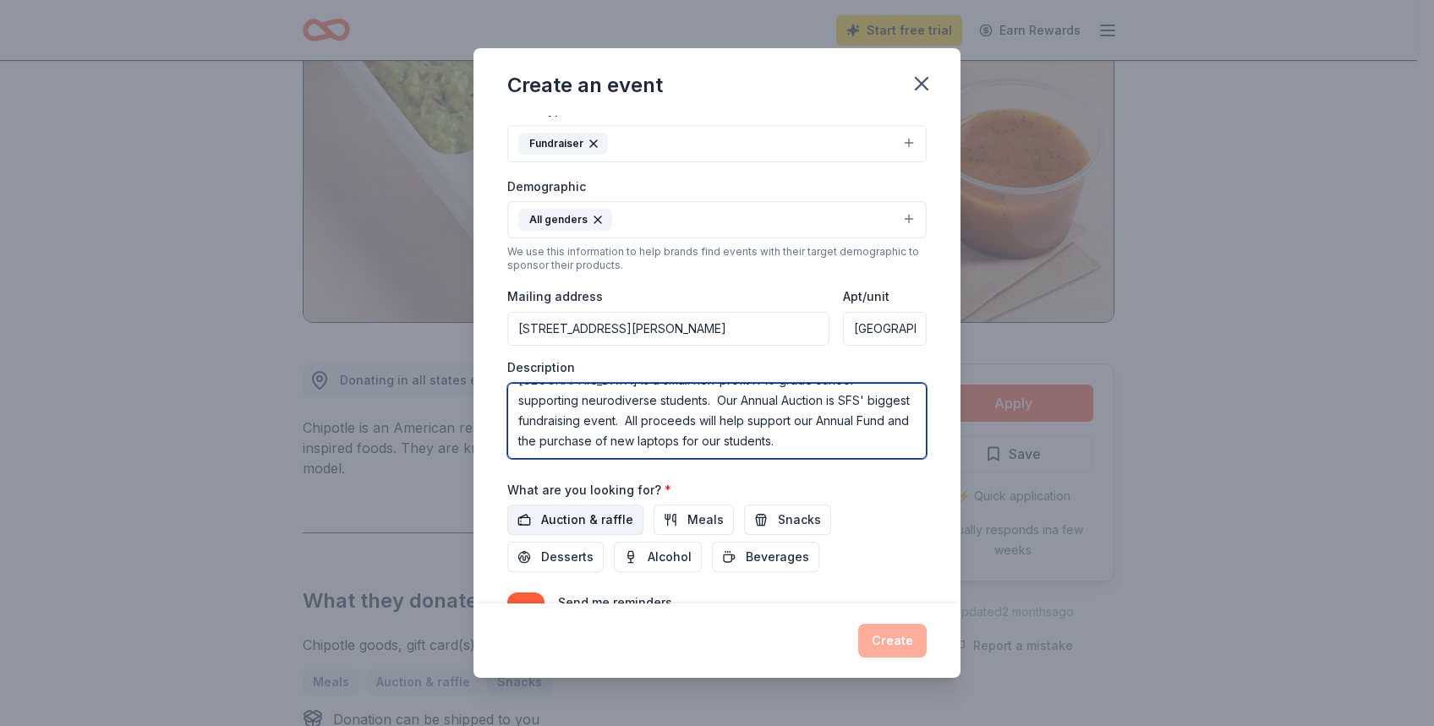
type textarea "Stratford Friends School is a small non-profit K-10 grade school supporting neu…"
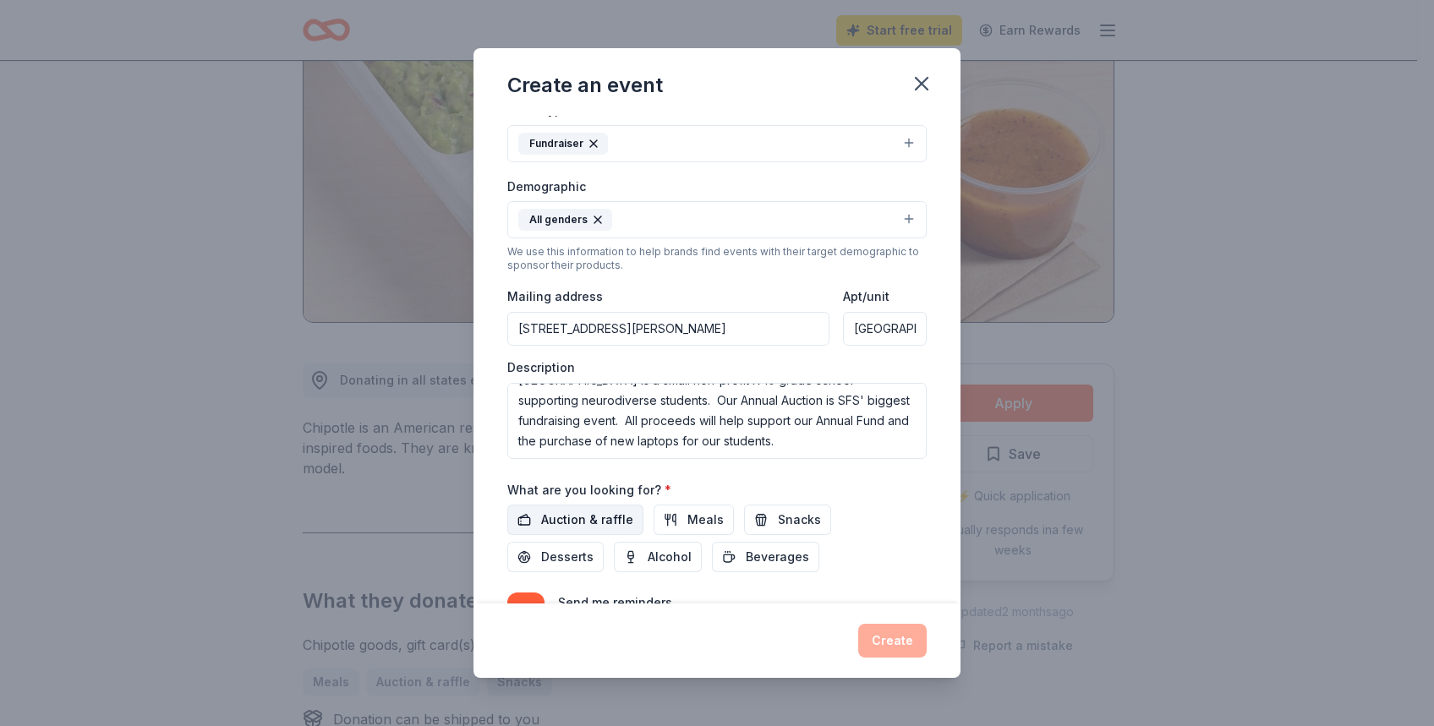
click at [609, 516] on span "Auction & raffle" at bounding box center [587, 520] width 92 height 20
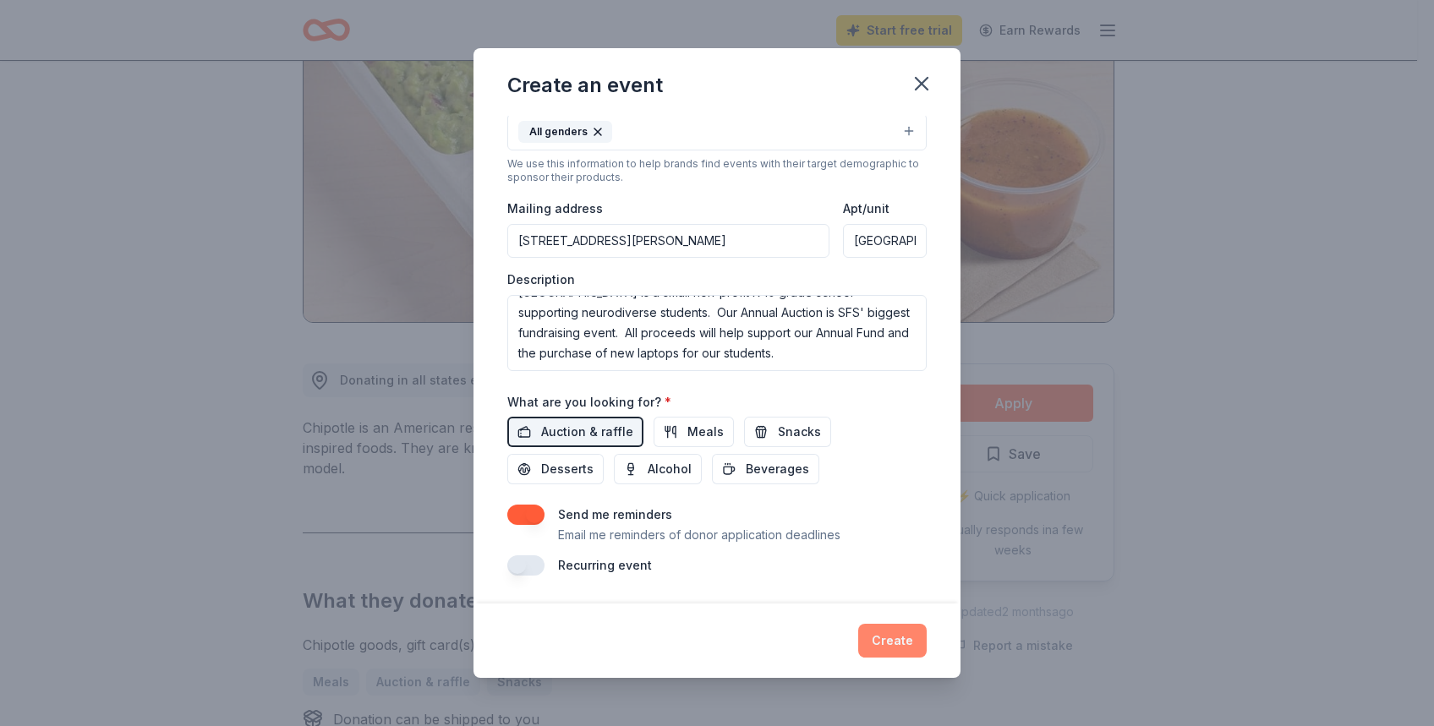
click at [904, 637] on button "Create" at bounding box center [892, 641] width 68 height 34
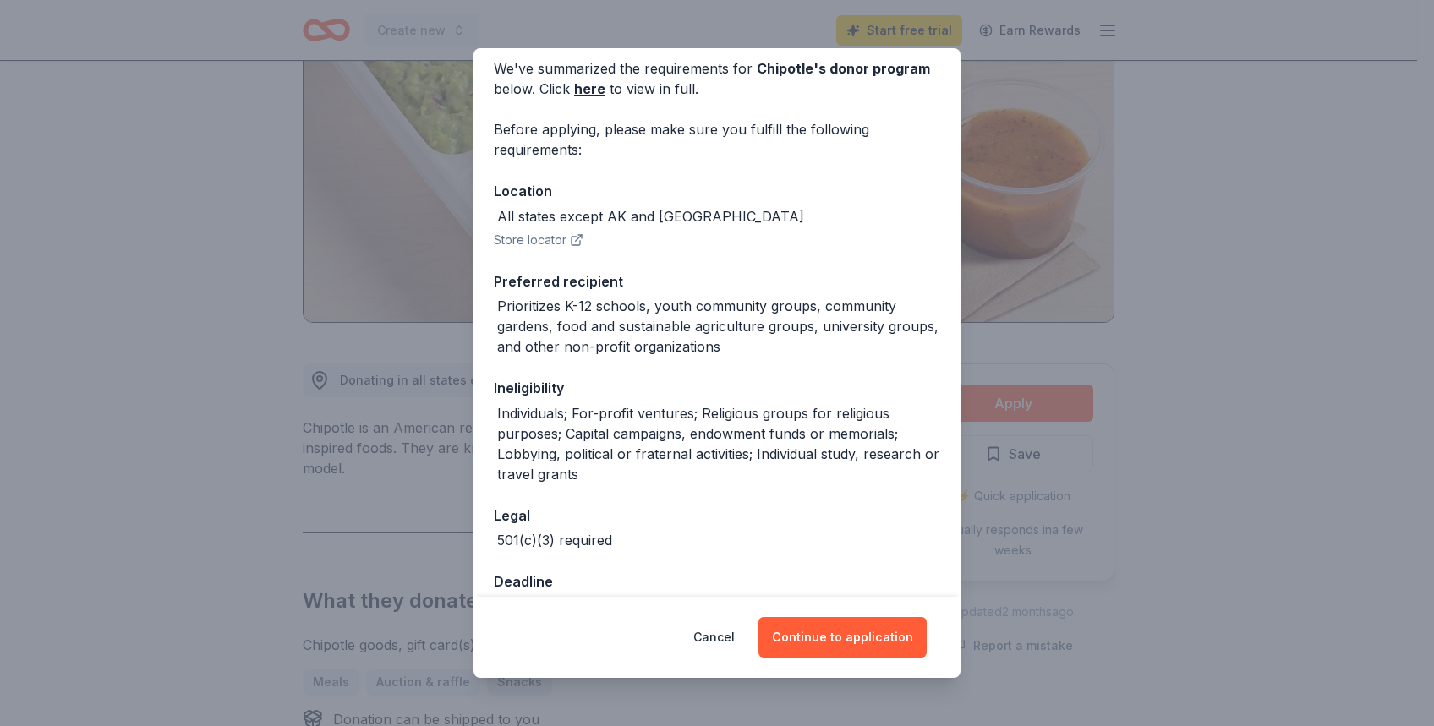
scroll to position [91, 0]
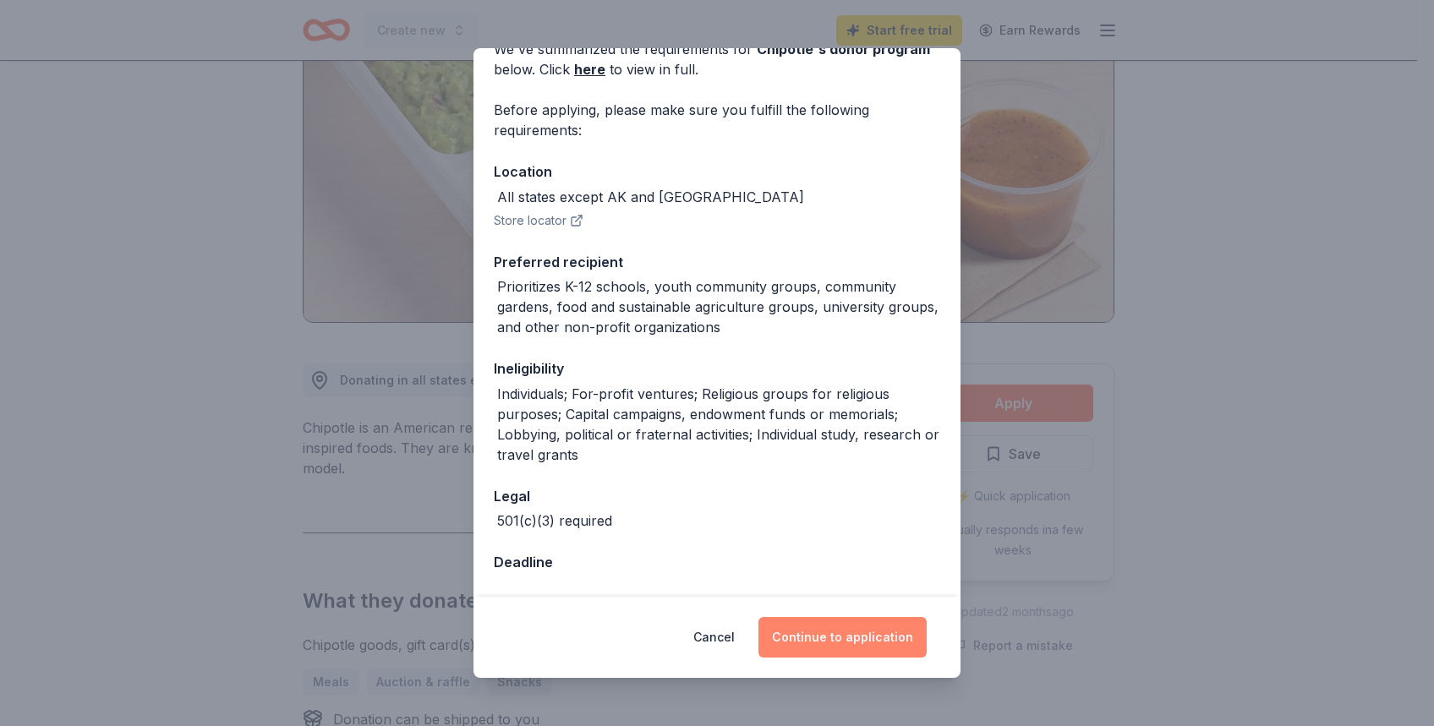
click at [846, 642] on button "Continue to application" at bounding box center [842, 637] width 168 height 41
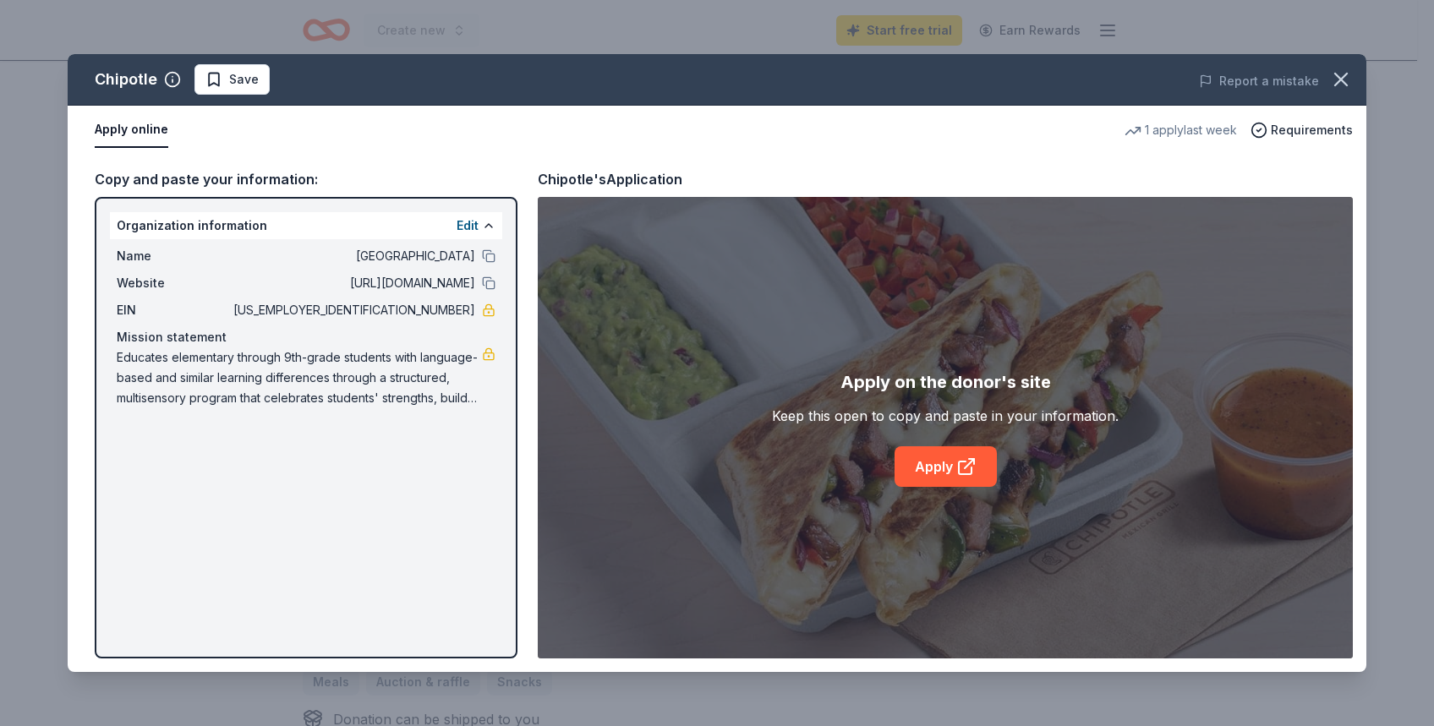
click at [933, 460] on div "Chipotle Save Report a mistake Apply online 1 apply last week Requirements Copy…" at bounding box center [717, 363] width 1299 height 618
click at [937, 472] on div "Chipotle Save Report a mistake Apply online 1 apply last week Requirements Copy…" at bounding box center [717, 363] width 1299 height 618
click at [939, 466] on div "Chipotle Save Report a mistake Apply online 1 apply last week Requirements Copy…" at bounding box center [717, 363] width 1299 height 618
click at [928, 473] on div "Chipotle Save Report a mistake Apply online 1 apply last week Requirements Copy…" at bounding box center [717, 363] width 1299 height 618
click at [129, 128] on div "Chipotle Save Report a mistake Apply online 1 apply last week Requirements Copy…" at bounding box center [717, 363] width 1299 height 618
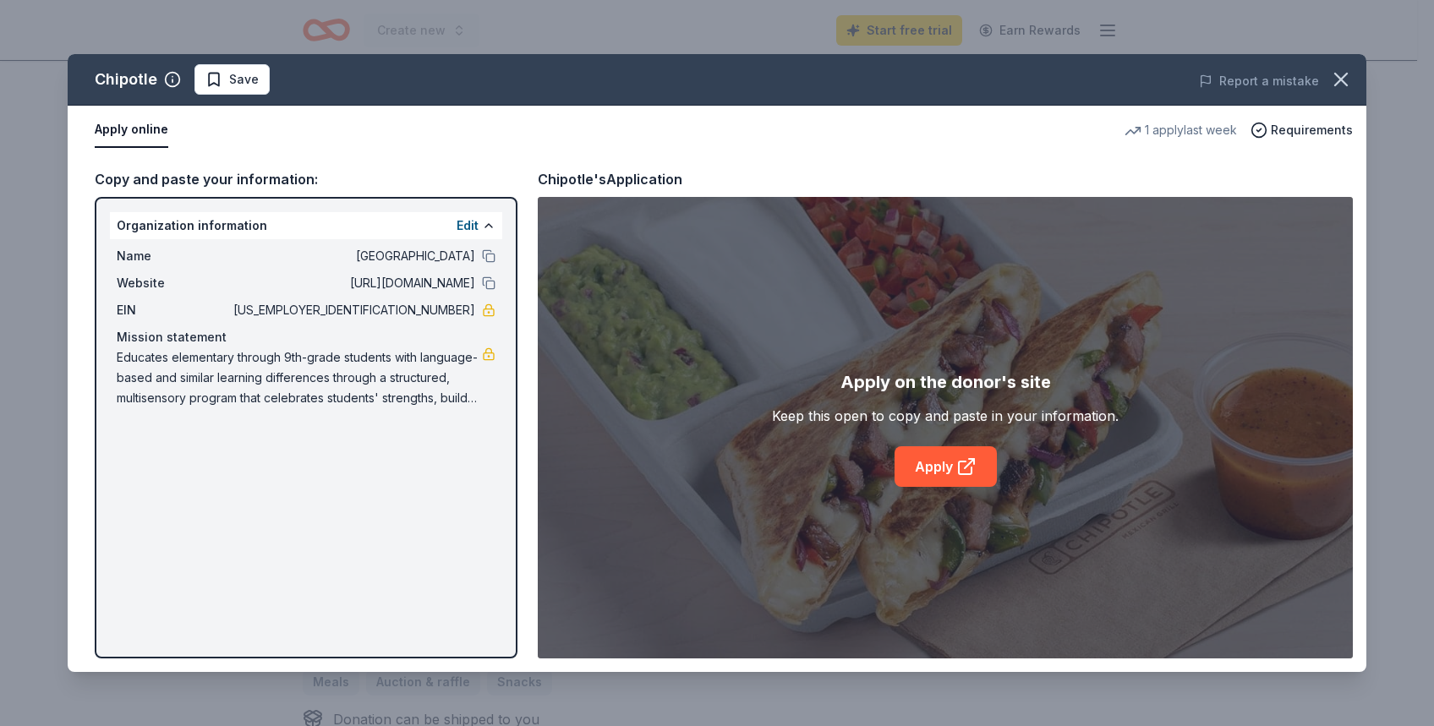
click at [210, 80] on div "Chipotle Save Report a mistake Apply online 1 apply last week Requirements Copy…" at bounding box center [717, 363] width 1299 height 618
click at [435, 233] on div "Chipotle Save Report a mistake Apply online 1 apply last week Requirements Copy…" at bounding box center [717, 363] width 1299 height 618
click at [469, 226] on div "Chipotle Save Report a mistake Apply online 1 apply last week Requirements Copy…" at bounding box center [717, 363] width 1299 height 618
click at [1346, 65] on button "button" at bounding box center [1340, 79] width 37 height 37
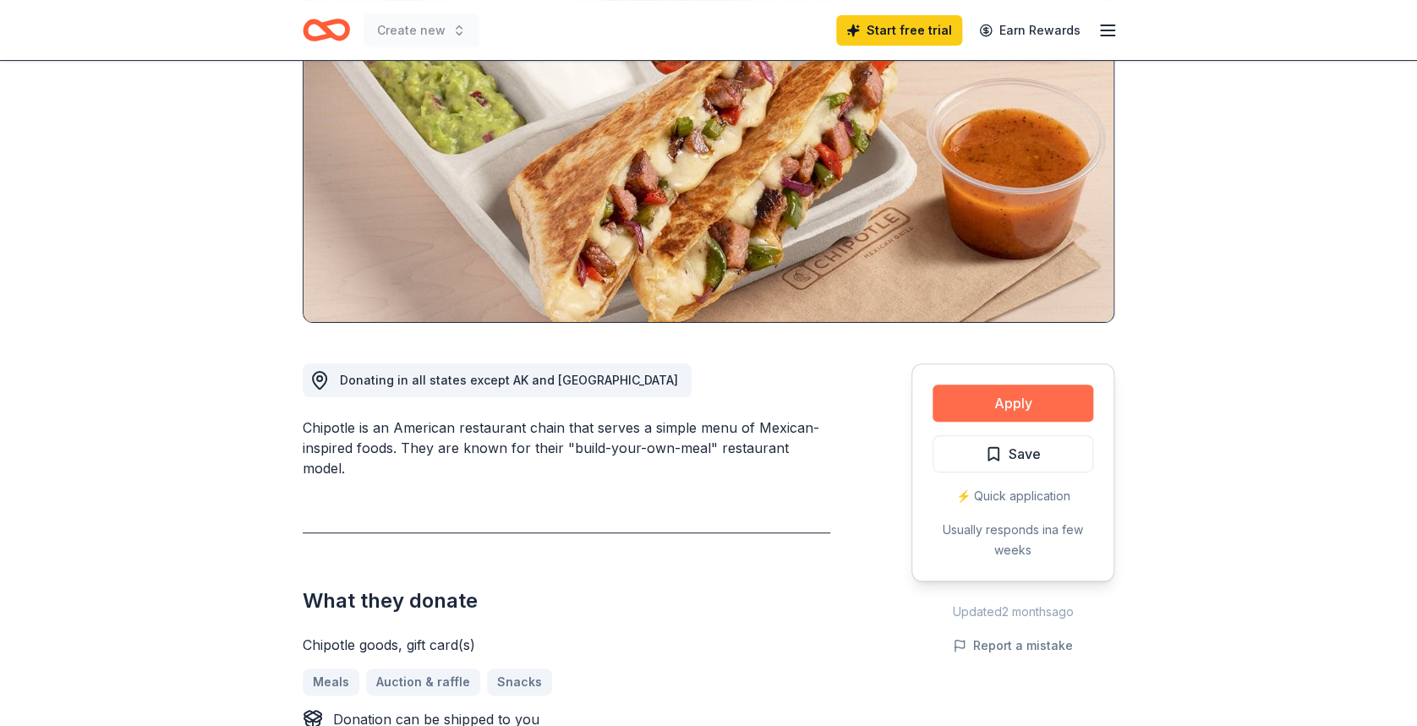
click at [1000, 396] on button "Apply" at bounding box center [1013, 403] width 161 height 37
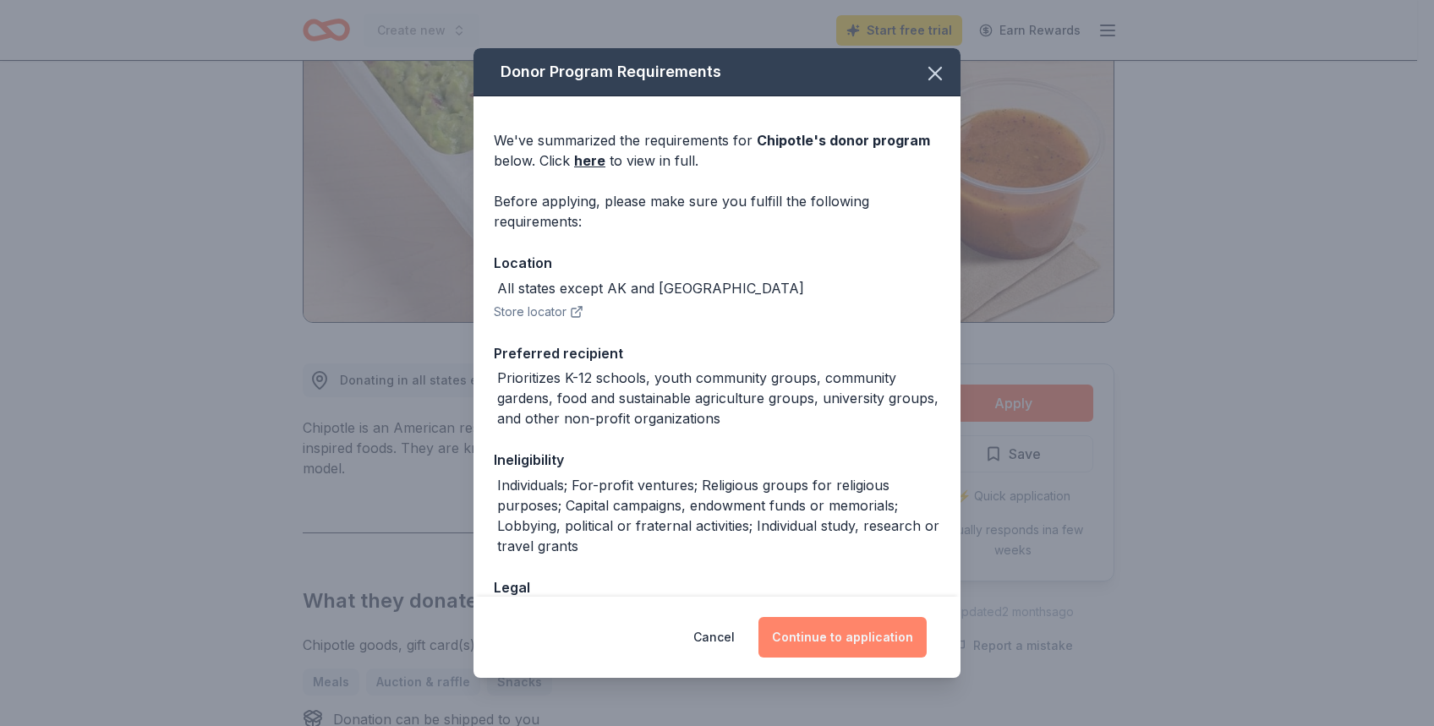
click at [839, 645] on button "Continue to application" at bounding box center [842, 637] width 168 height 41
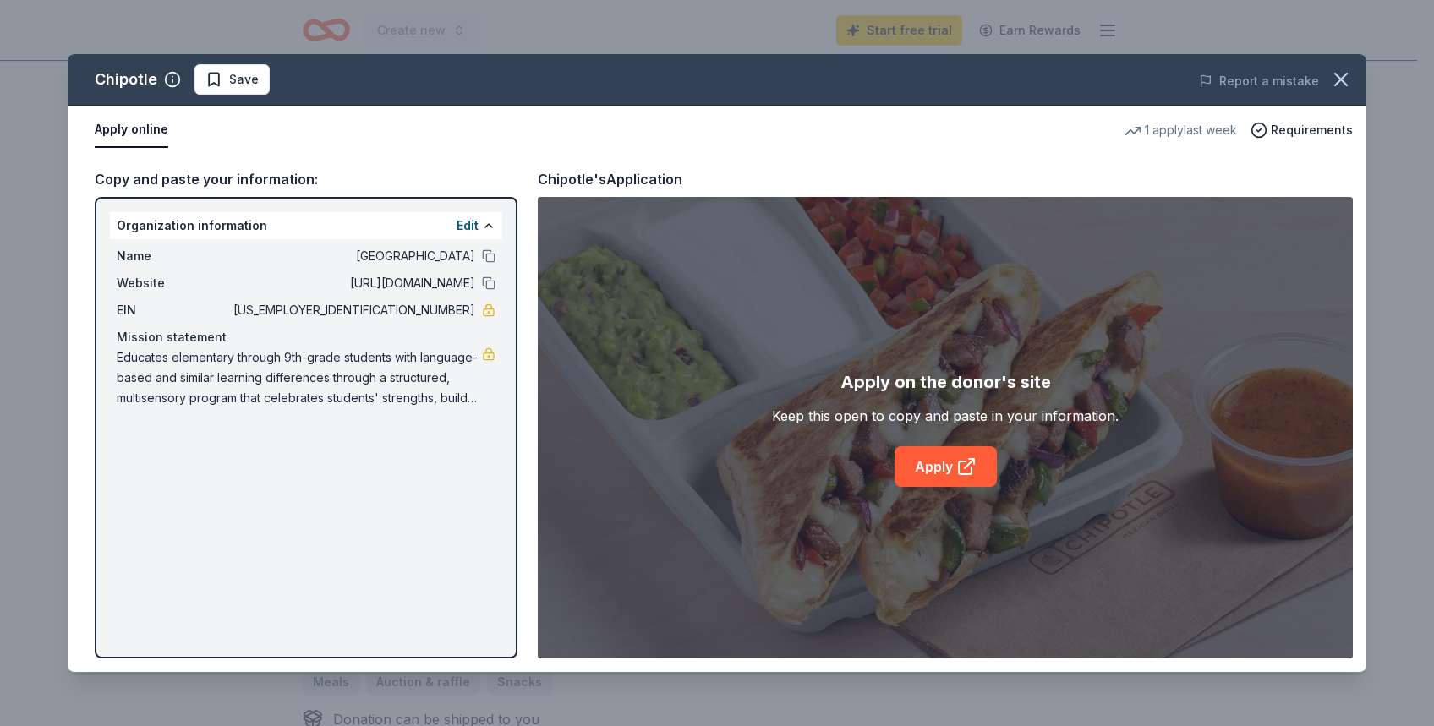
click at [946, 466] on div "Chipotle Save Report a mistake Apply online 1 apply last week Requirements Copy…" at bounding box center [717, 363] width 1299 height 618
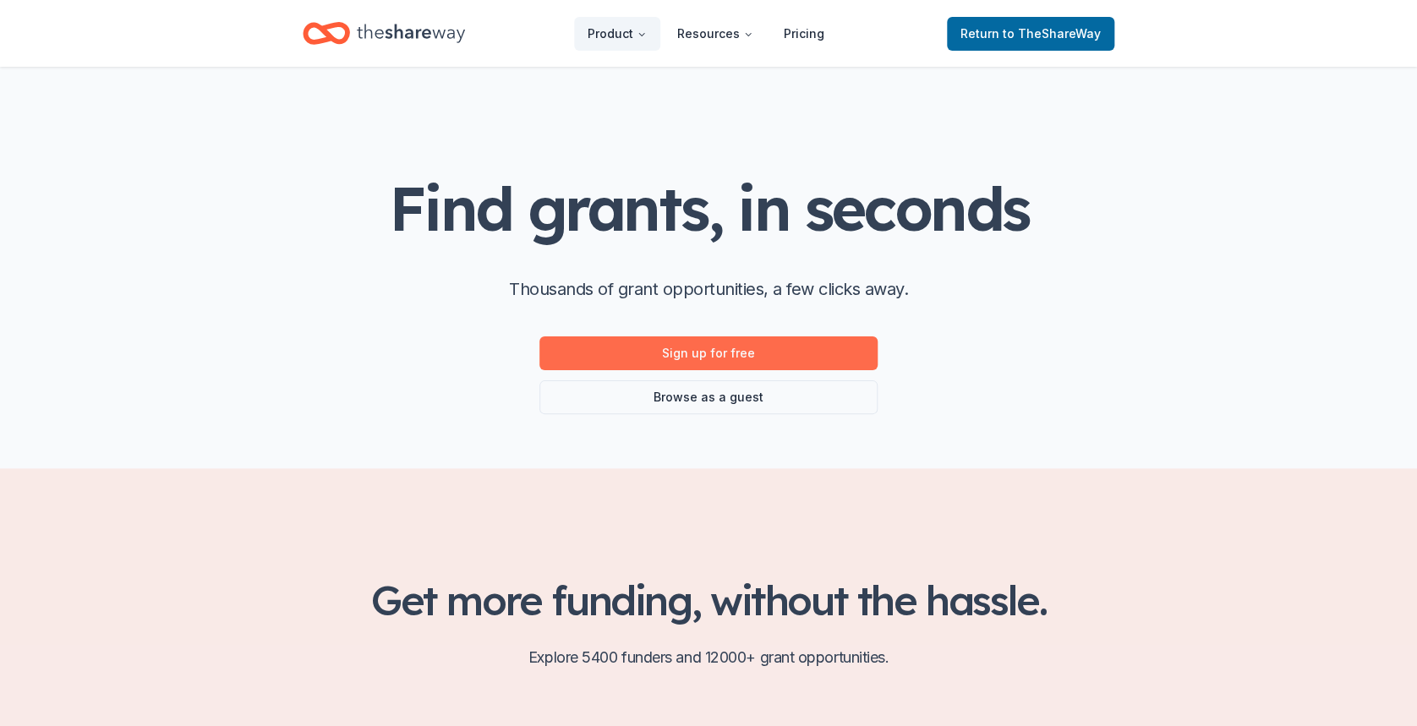
click at [750, 354] on link "Sign up for free" at bounding box center [708, 354] width 338 height 34
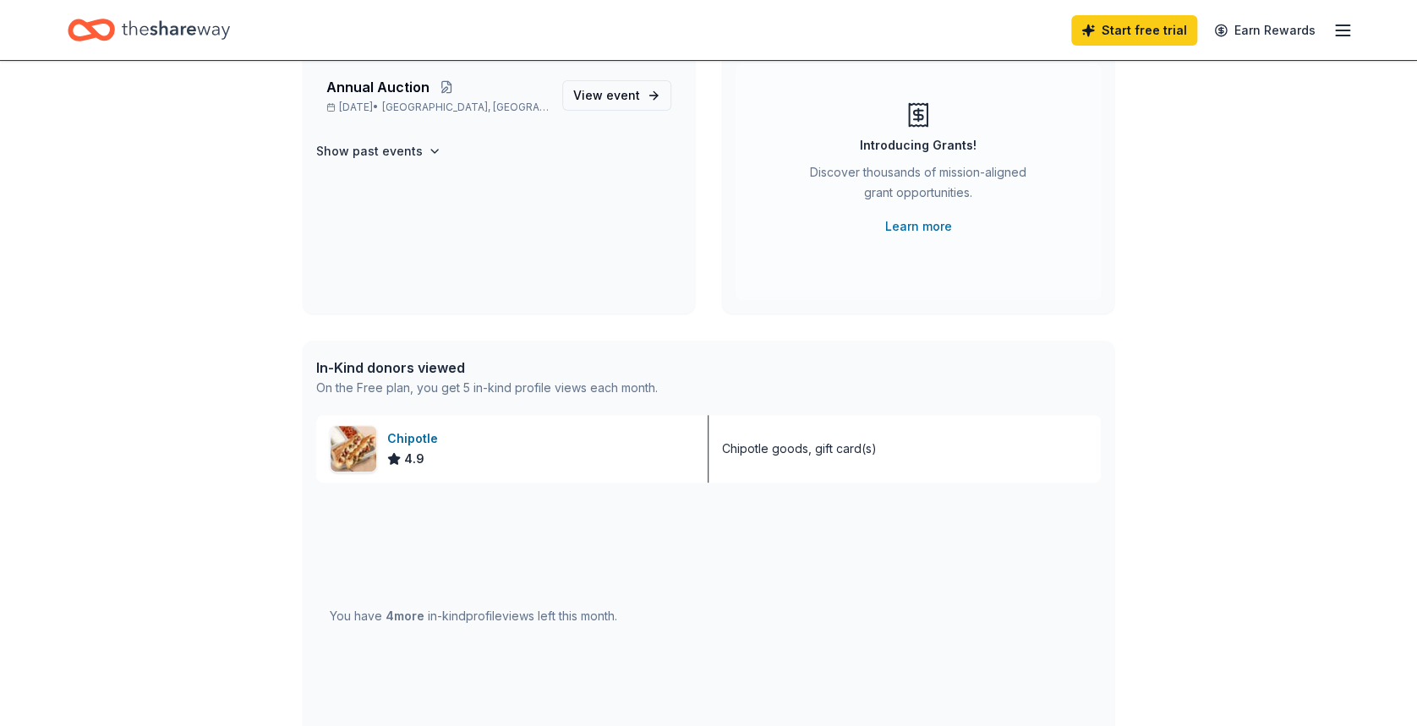
scroll to position [169, 0]
click at [404, 446] on span "4.9" at bounding box center [414, 456] width 20 height 20
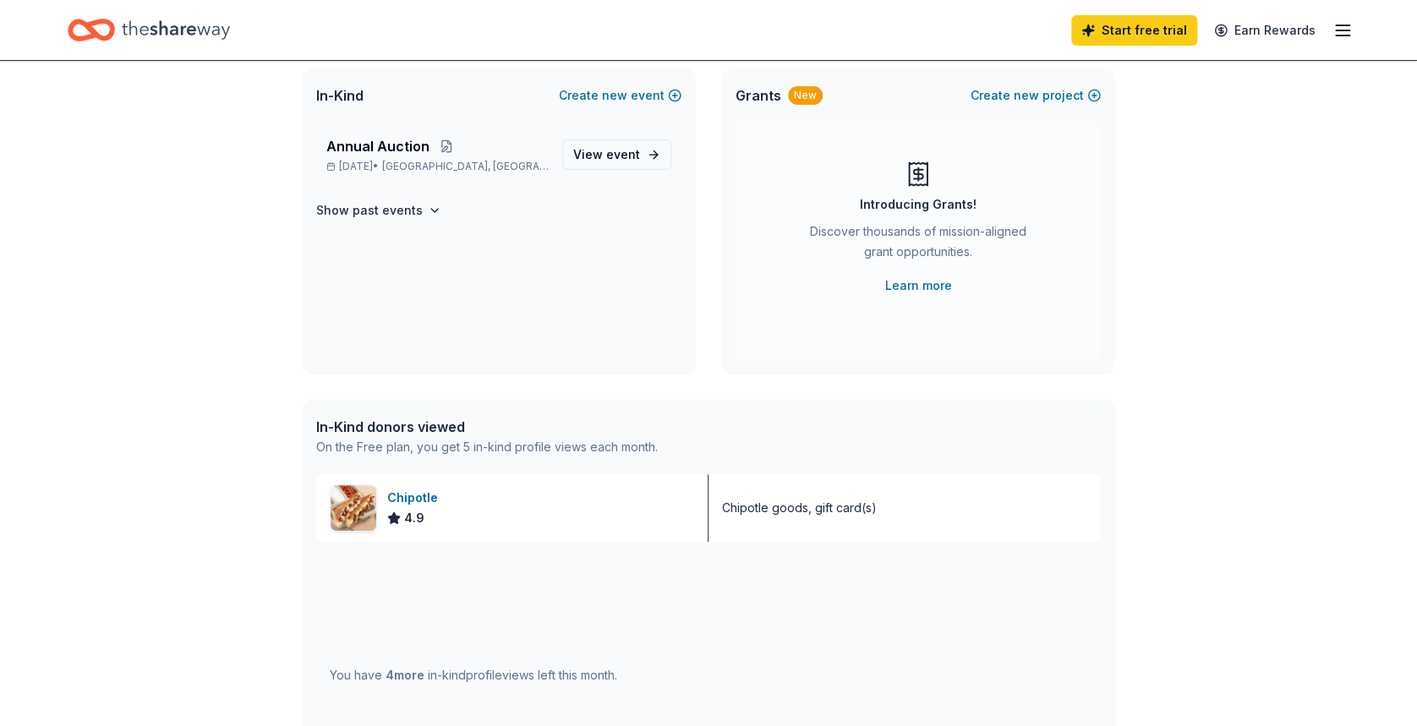
scroll to position [0, 0]
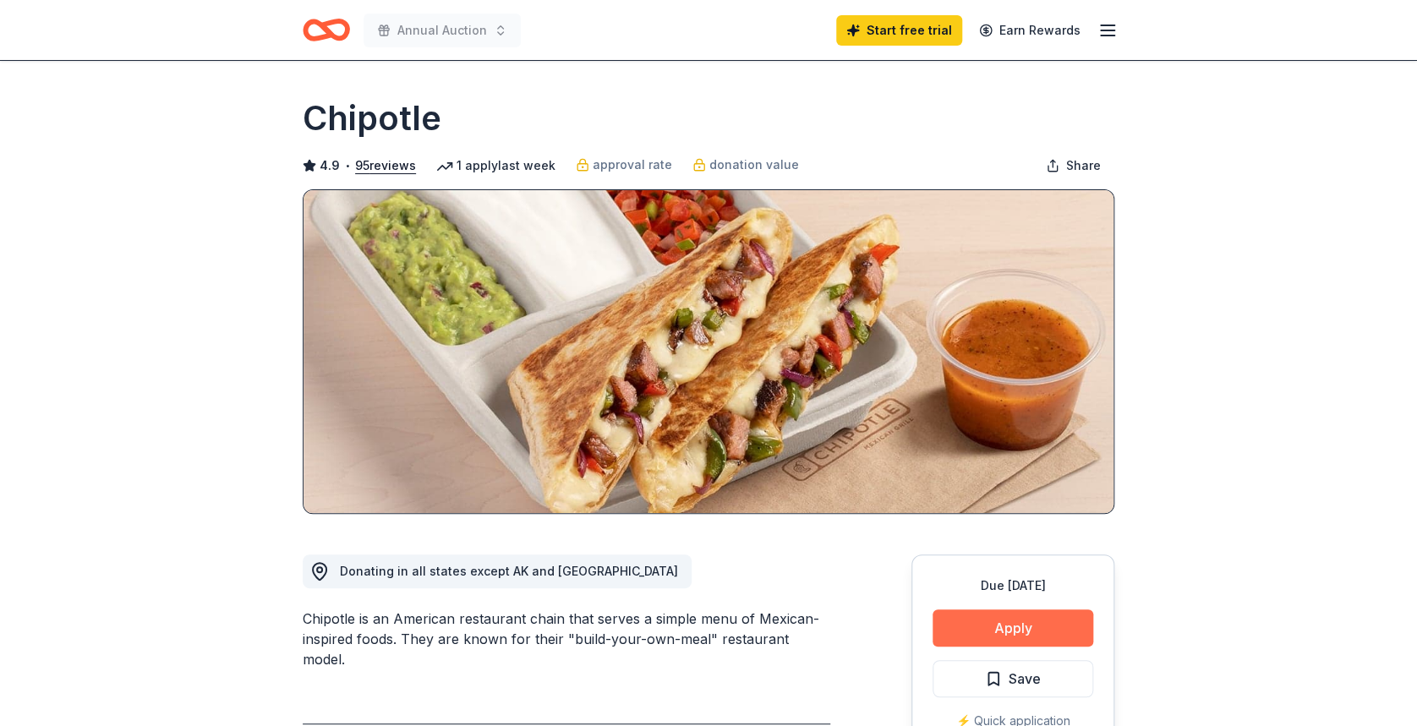
click at [1061, 621] on button "Apply" at bounding box center [1013, 628] width 161 height 37
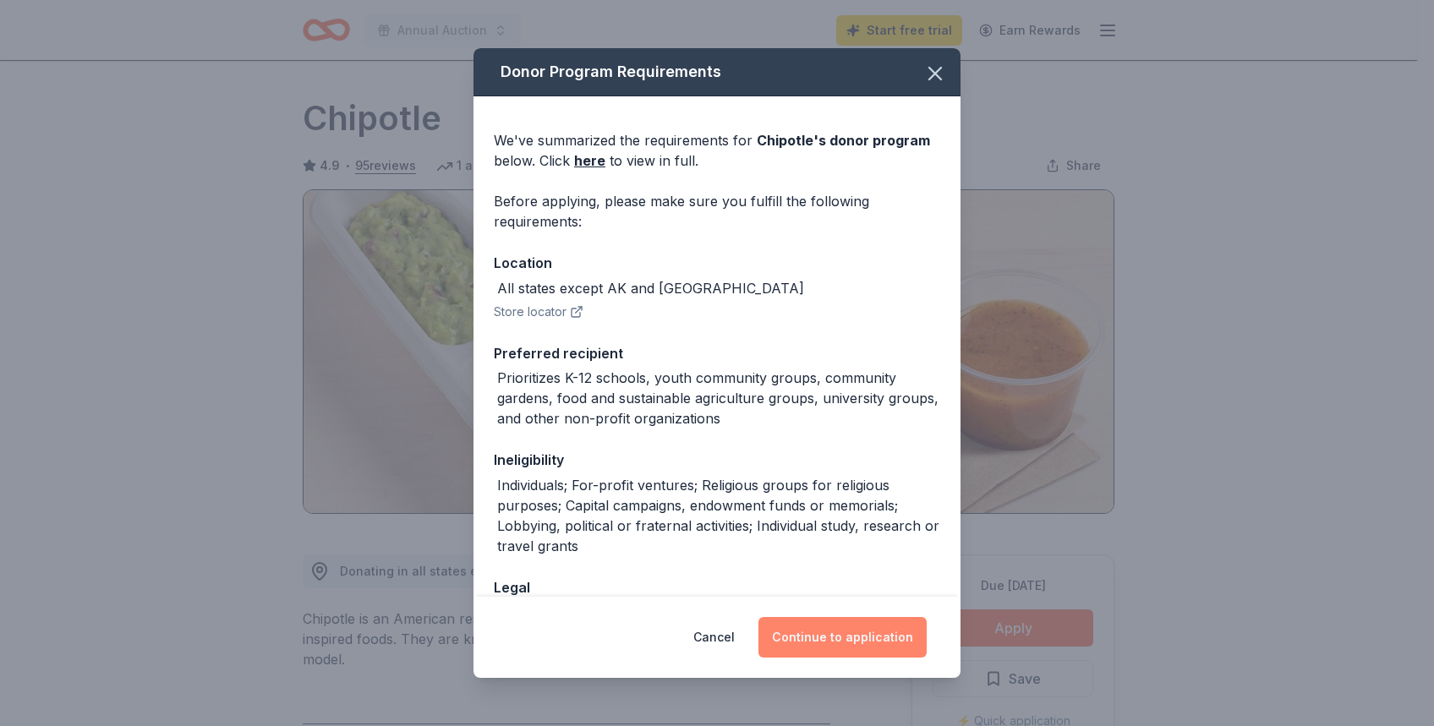
click at [840, 629] on button "Continue to application" at bounding box center [842, 637] width 168 height 41
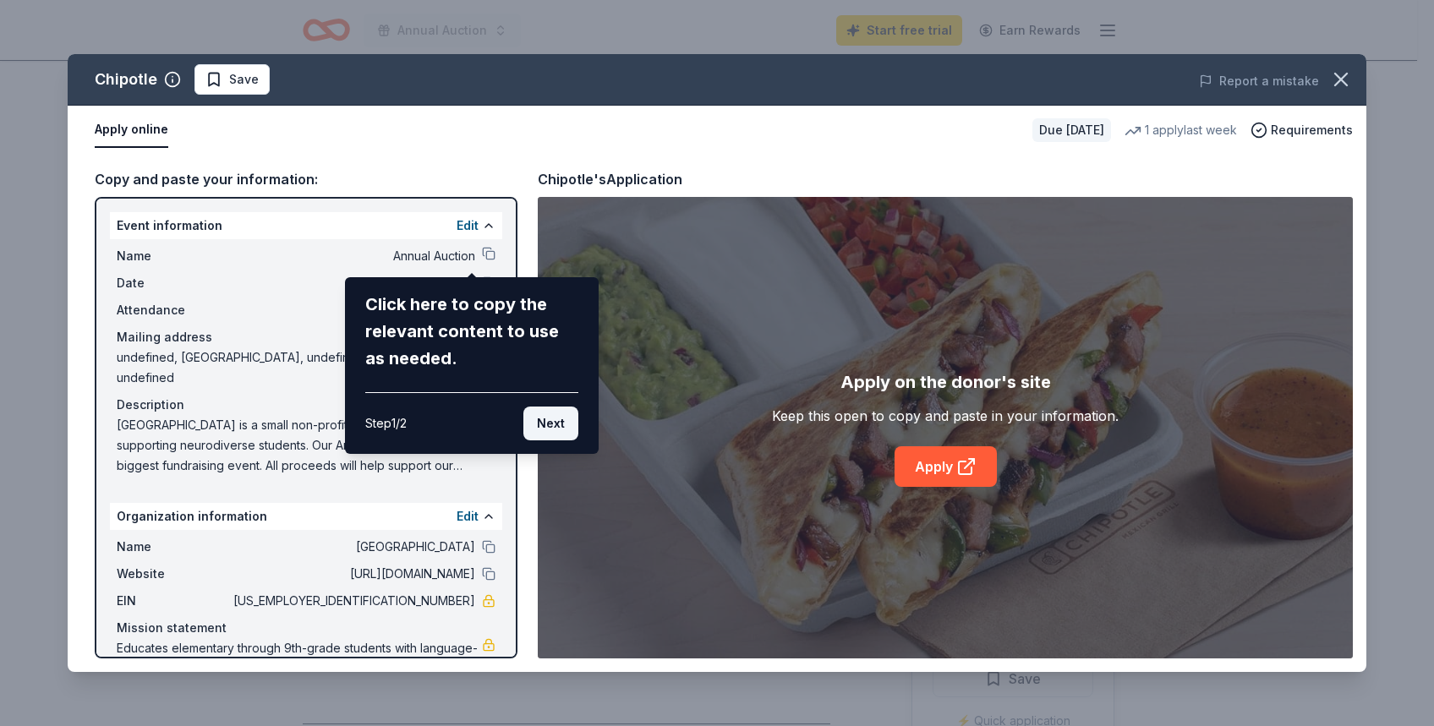
click at [549, 420] on button "Next" at bounding box center [550, 424] width 55 height 34
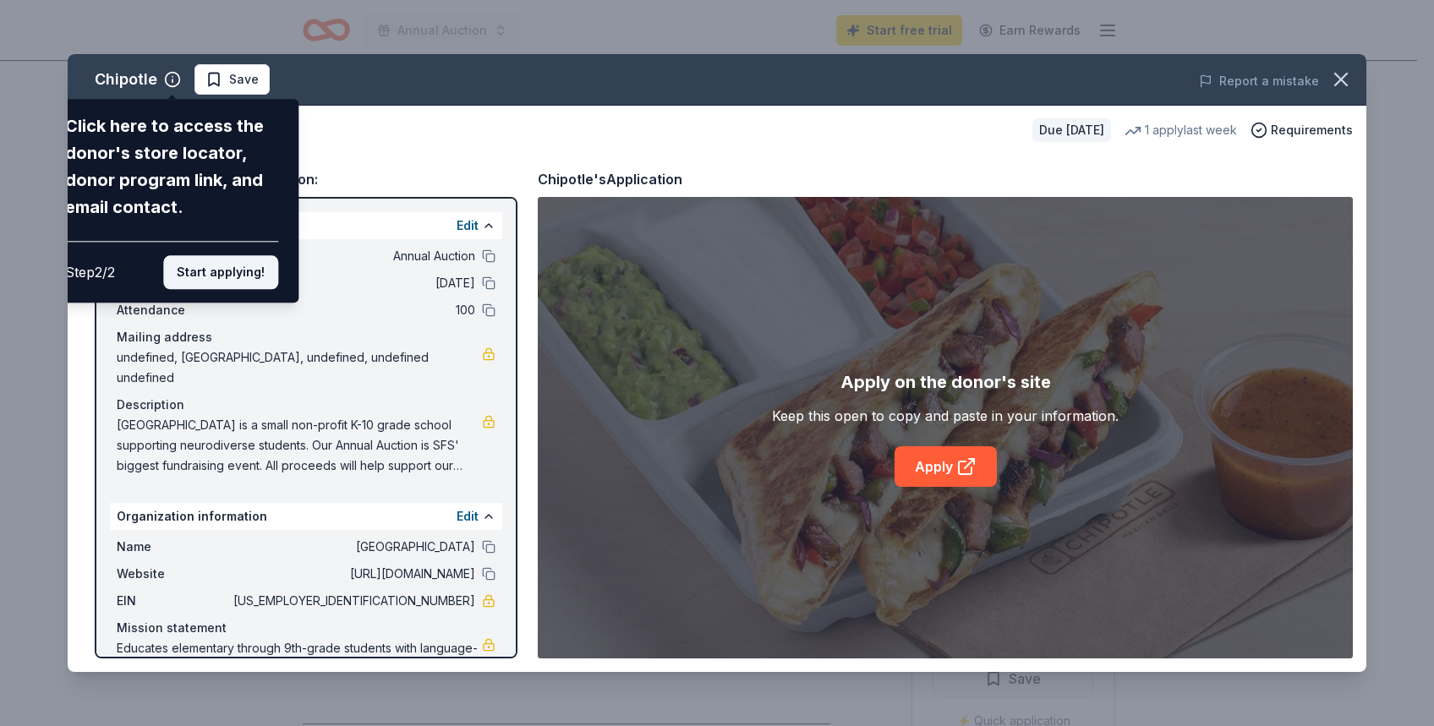
click at [184, 271] on button "Start applying!" at bounding box center [220, 272] width 115 height 34
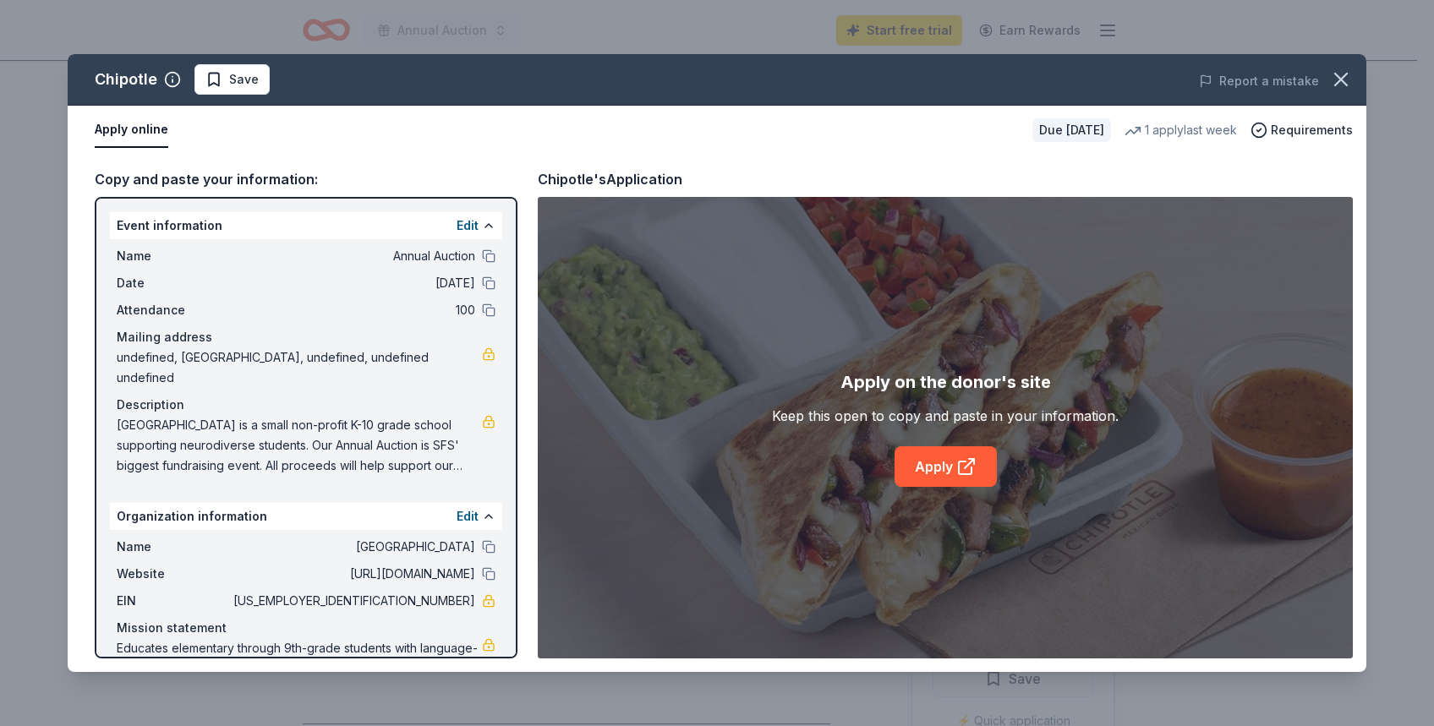
scroll to position [62, 0]
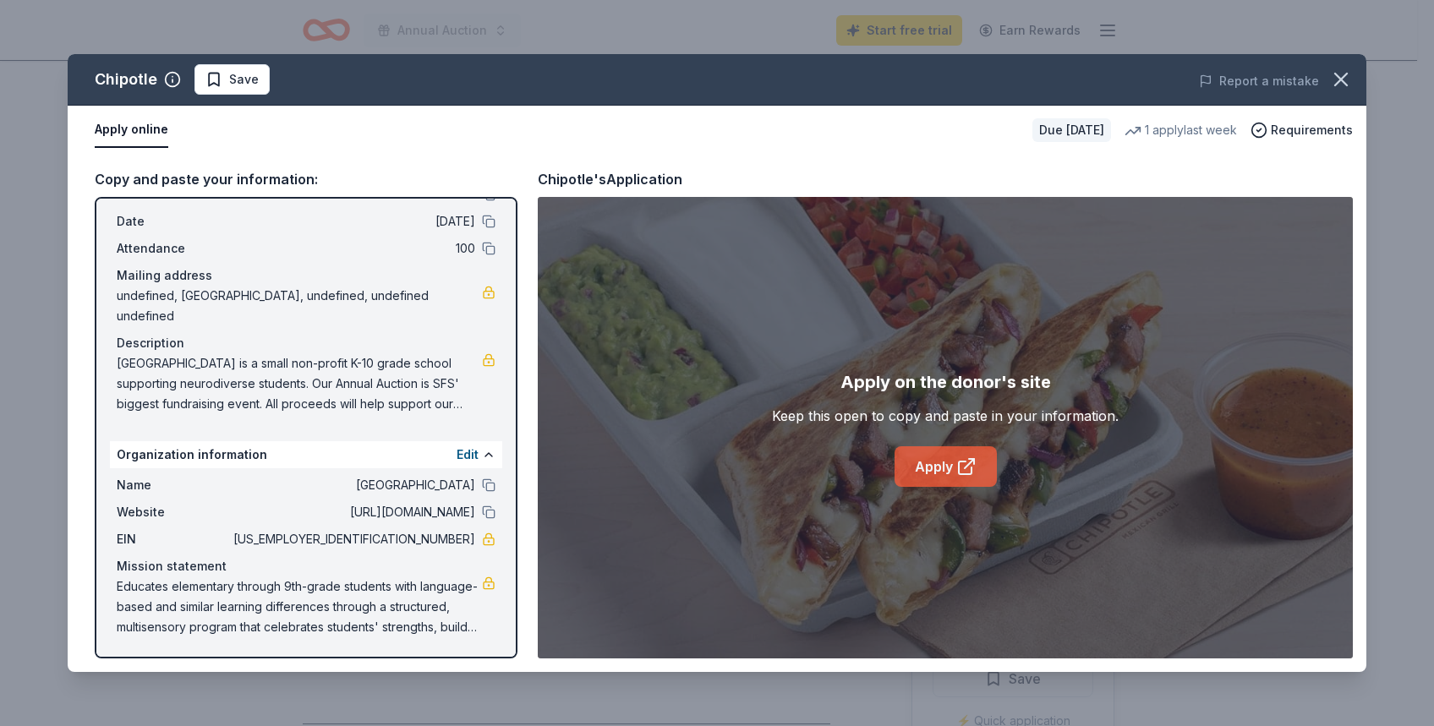
click at [927, 462] on link "Apply" at bounding box center [946, 466] width 102 height 41
